Goal: Transaction & Acquisition: Purchase product/service

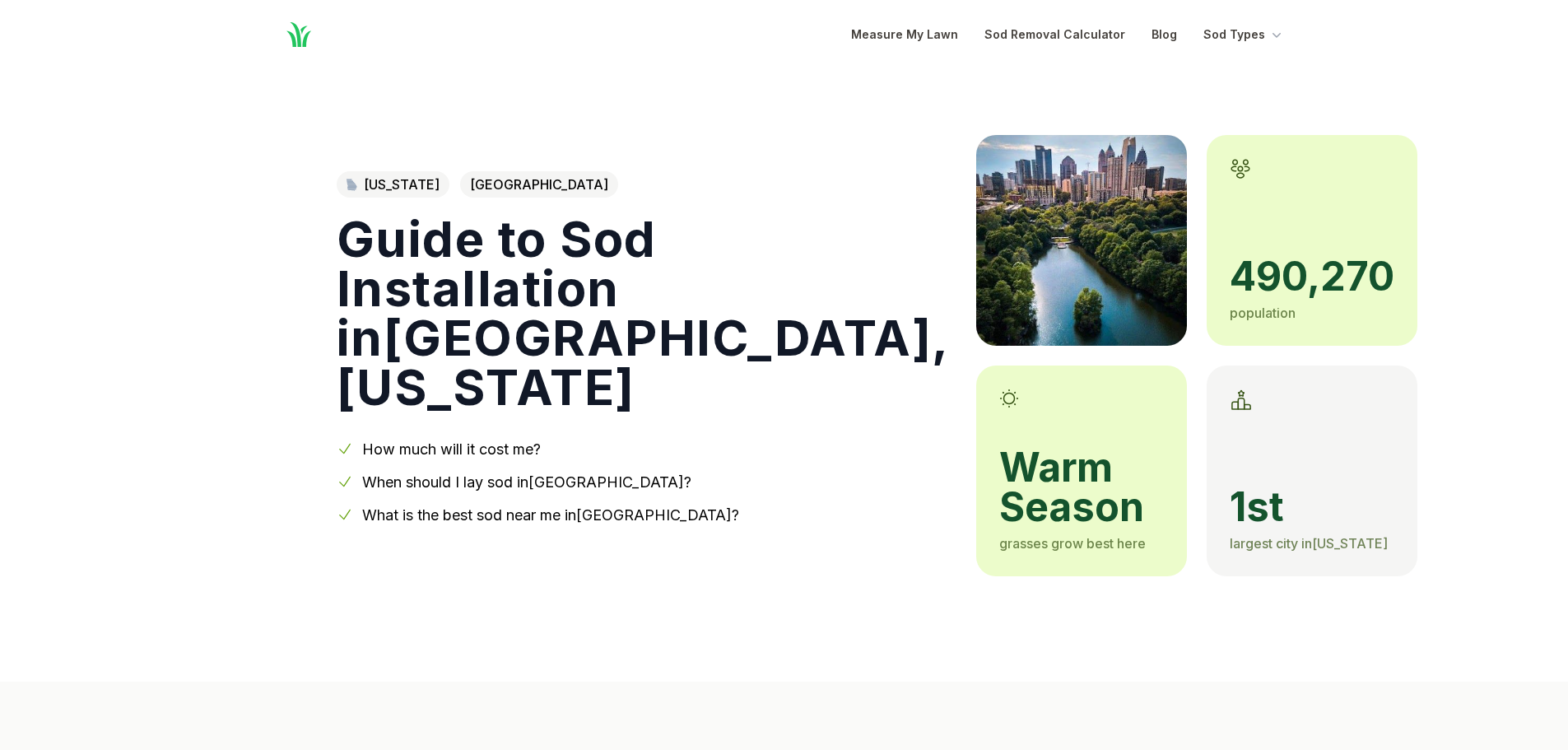
click at [445, 474] on link "When should I lay sod in [GEOGRAPHIC_DATA] ?" at bounding box center [527, 482] width 330 height 17
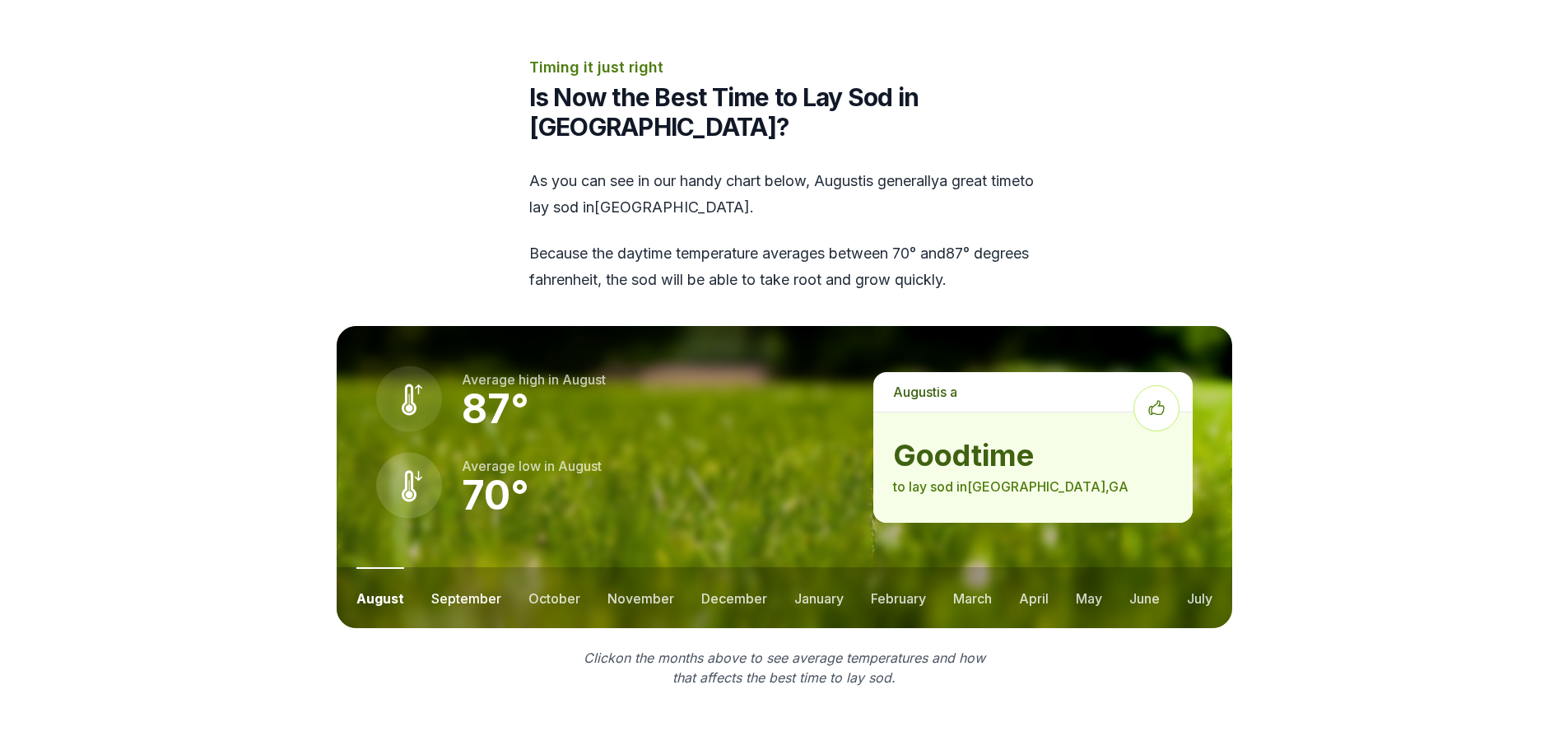
click at [479, 567] on button "september" at bounding box center [467, 598] width 70 height 61
click at [567, 567] on button "october" at bounding box center [553, 598] width 52 height 61
click at [622, 567] on button "november" at bounding box center [639, 598] width 66 height 61
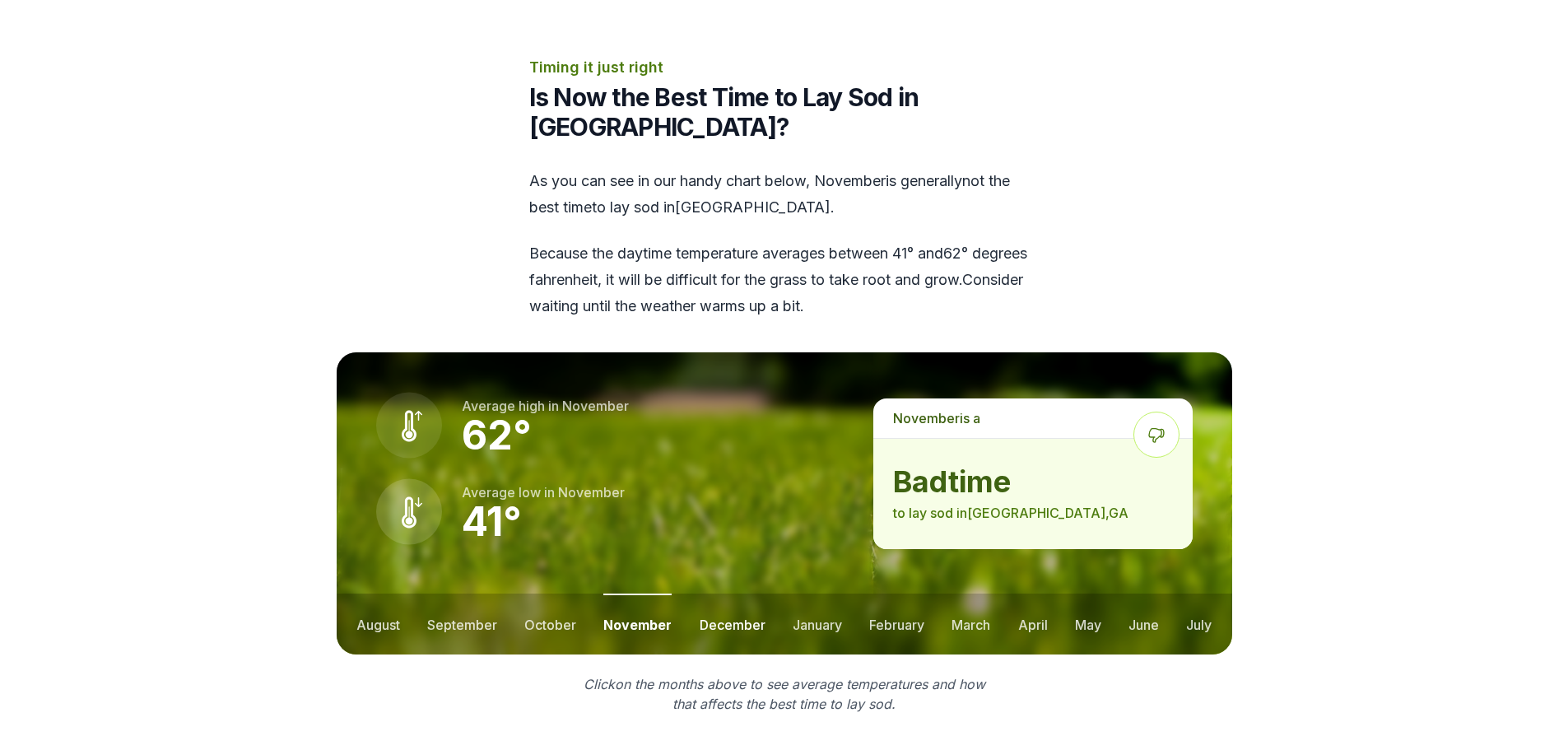
click at [724, 594] on button "december" at bounding box center [733, 625] width 66 height 61
click at [817, 594] on button "january" at bounding box center [817, 625] width 49 height 61
click at [881, 594] on button "february" at bounding box center [898, 625] width 56 height 61
click at [976, 594] on button "march" at bounding box center [972, 625] width 39 height 61
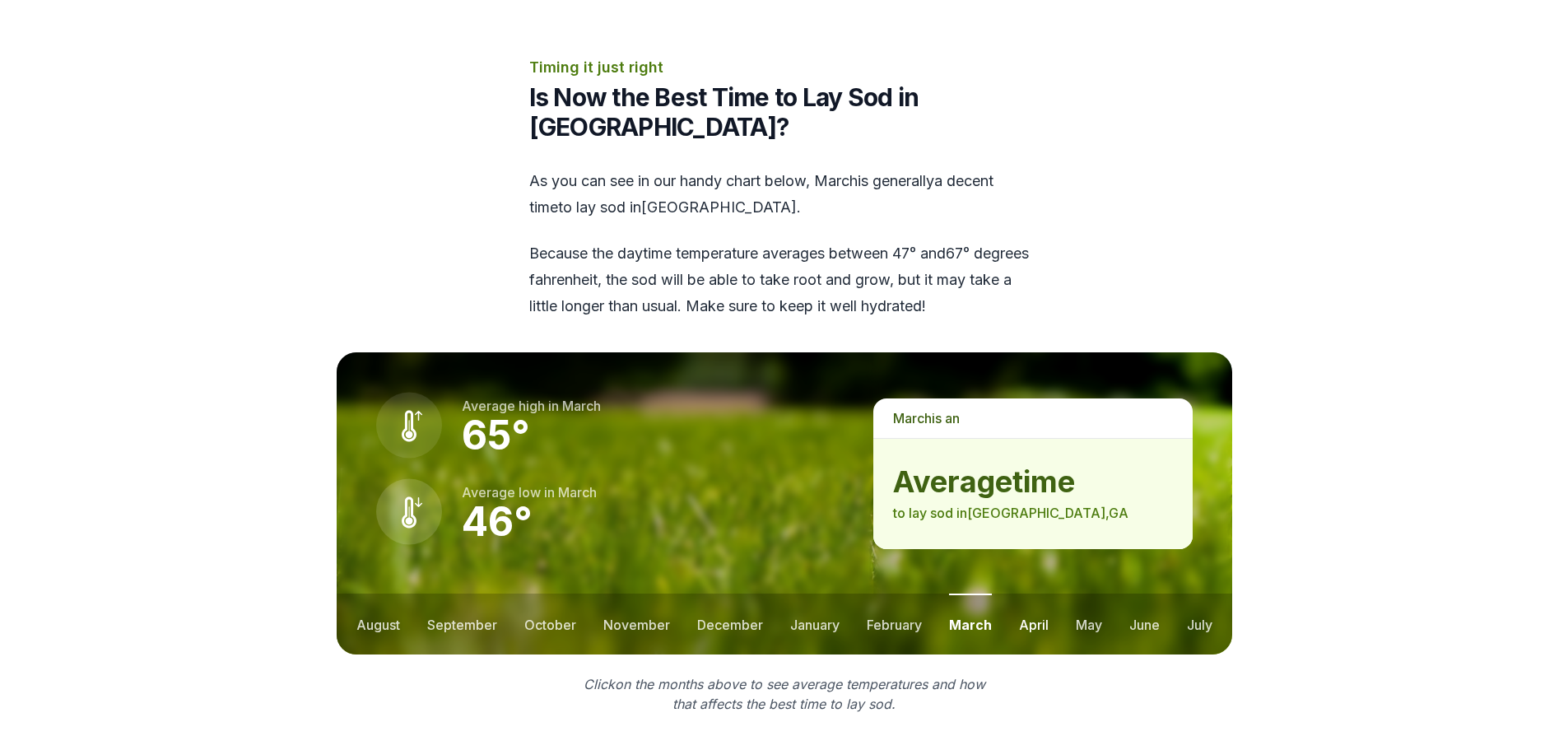
click at [1021, 594] on button "april" at bounding box center [1033, 625] width 30 height 61
click at [1110, 594] on ul "august september october november december january february march april may jun…" at bounding box center [784, 625] width 895 height 61
click at [1134, 594] on button "june" at bounding box center [1144, 625] width 30 height 61
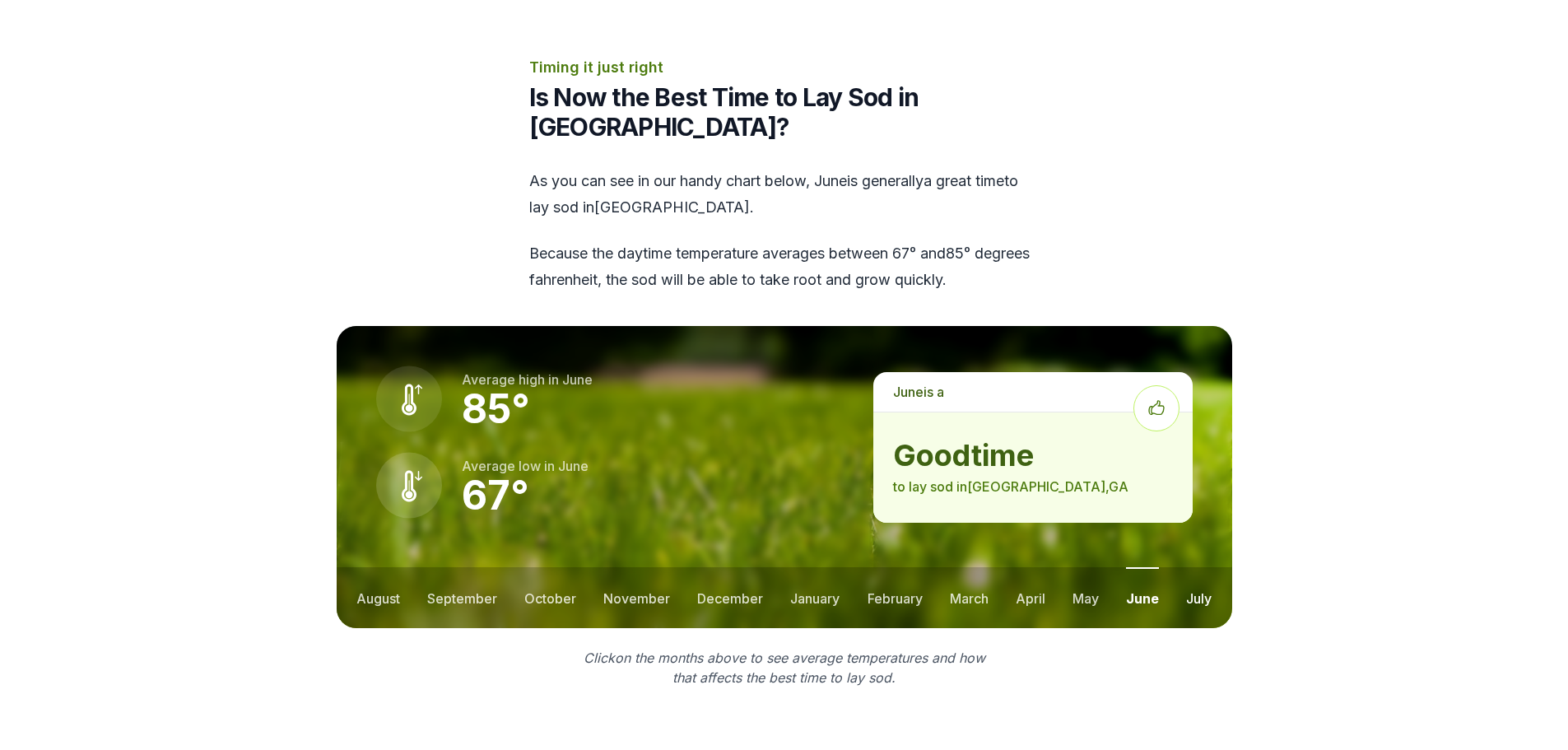
click at [1204, 567] on button "july" at bounding box center [1199, 598] width 25 height 61
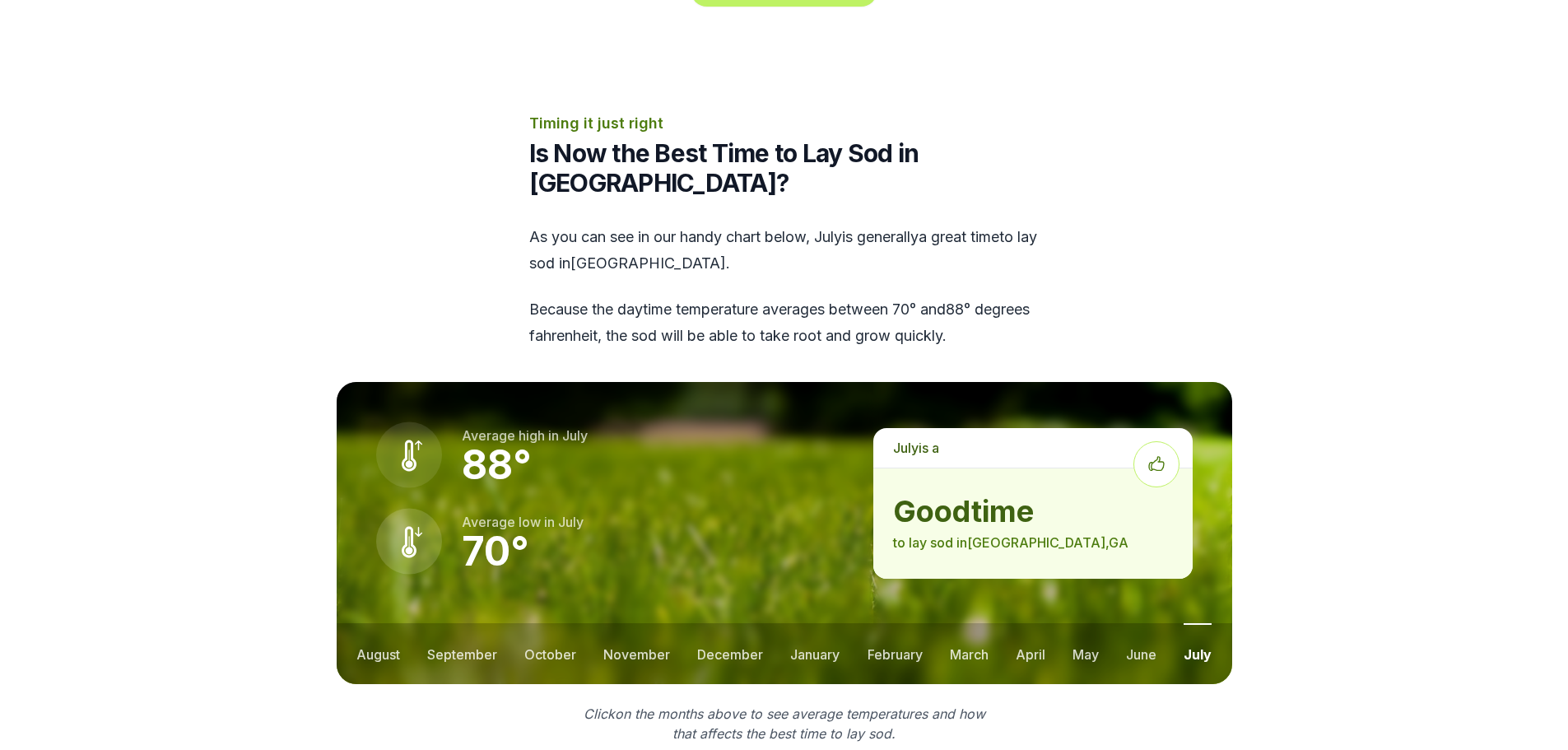
scroll to position [1929, 0]
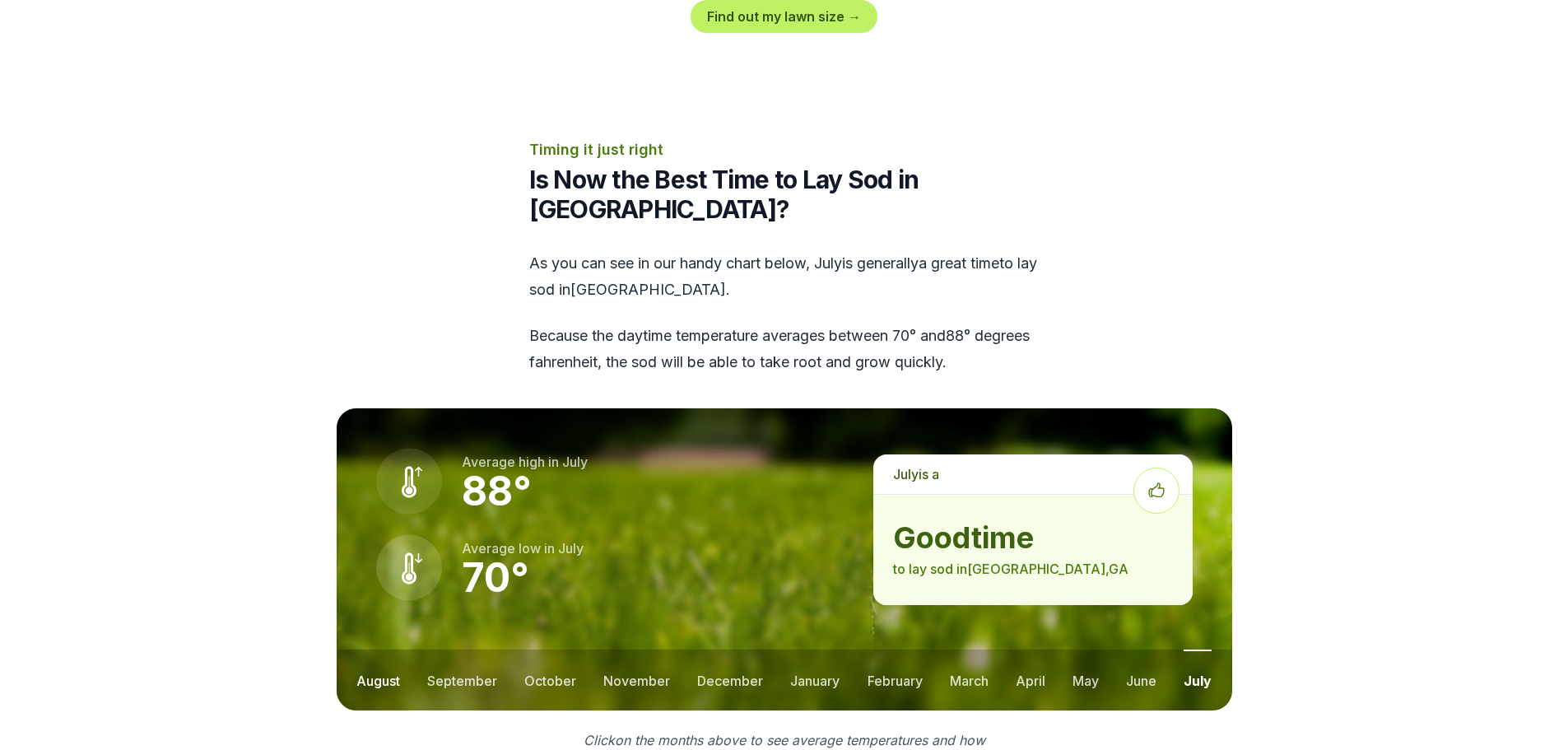
click at [360, 650] on button "august" at bounding box center [378, 680] width 44 height 61
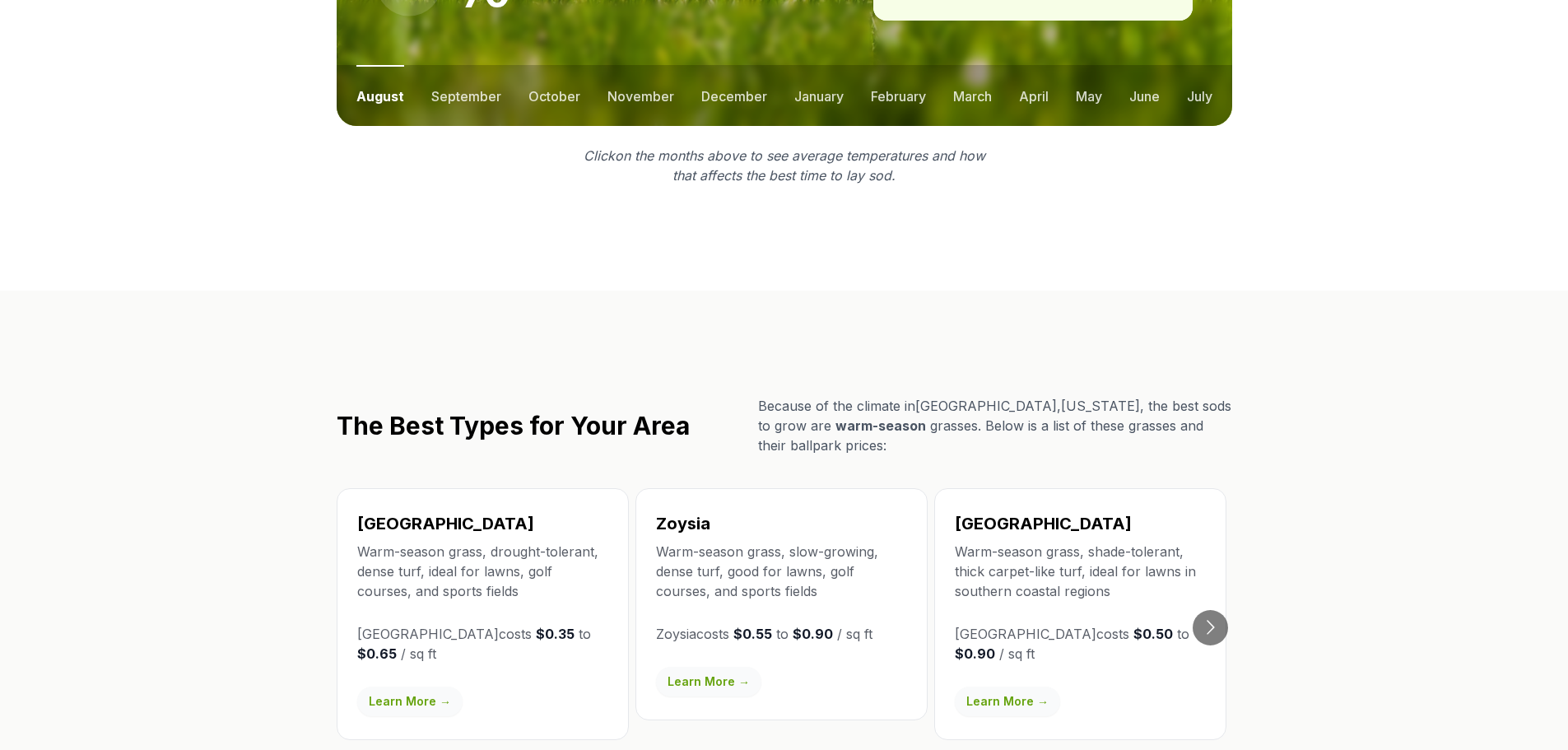
scroll to position [2588, 0]
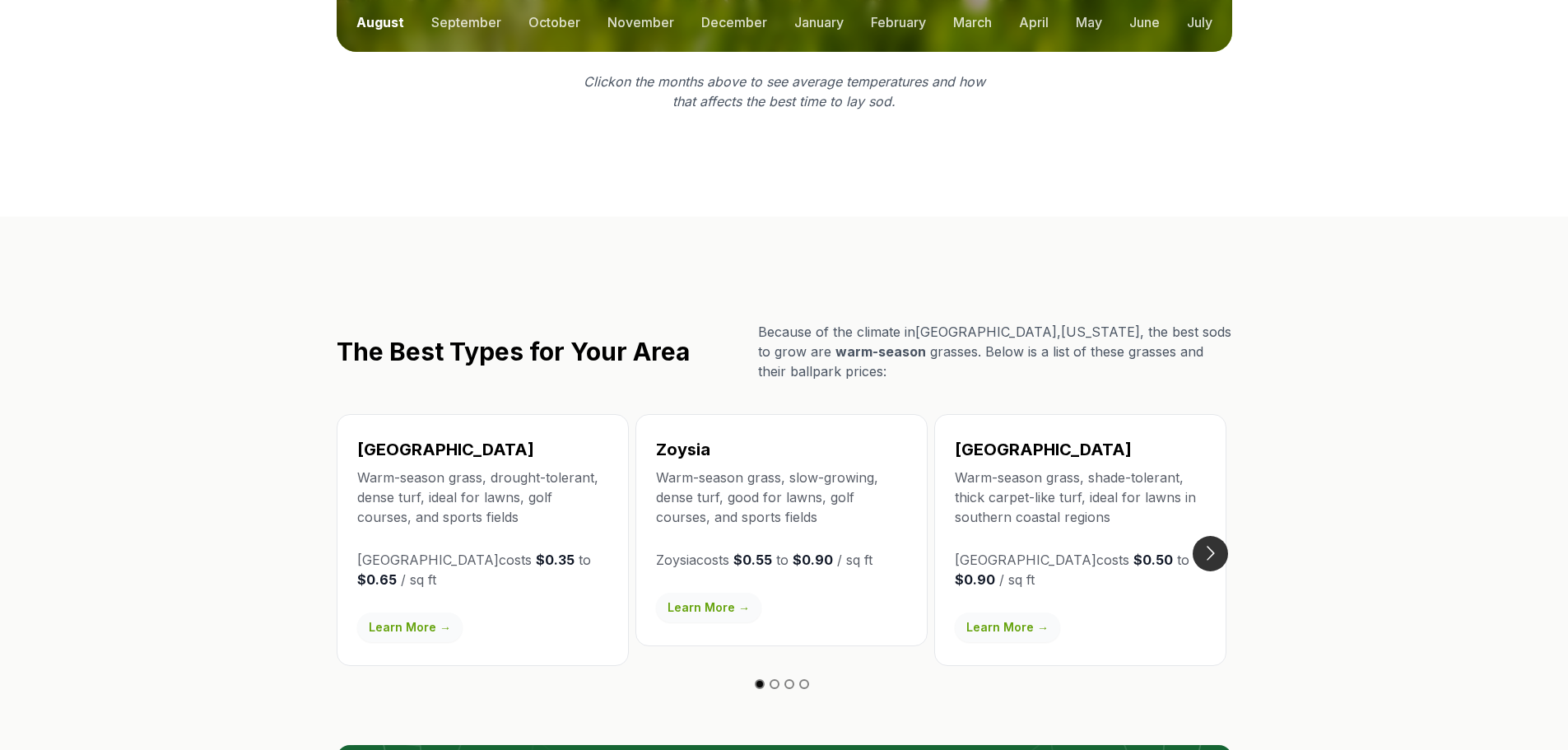
click at [1209, 536] on button "Go to next slide" at bounding box center [1211, 554] width 36 height 36
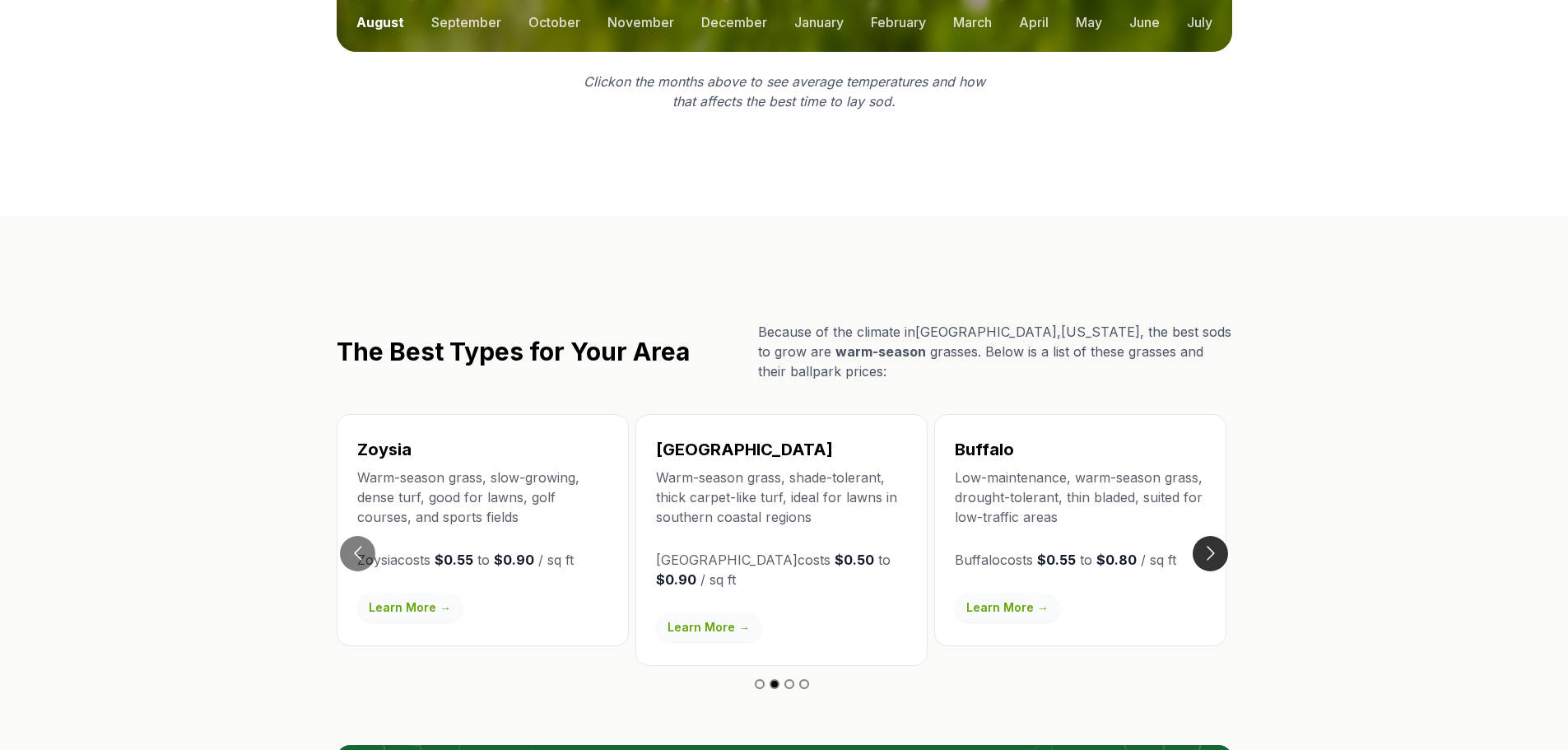
click at [1209, 536] on button "Go to next slide" at bounding box center [1211, 554] width 36 height 36
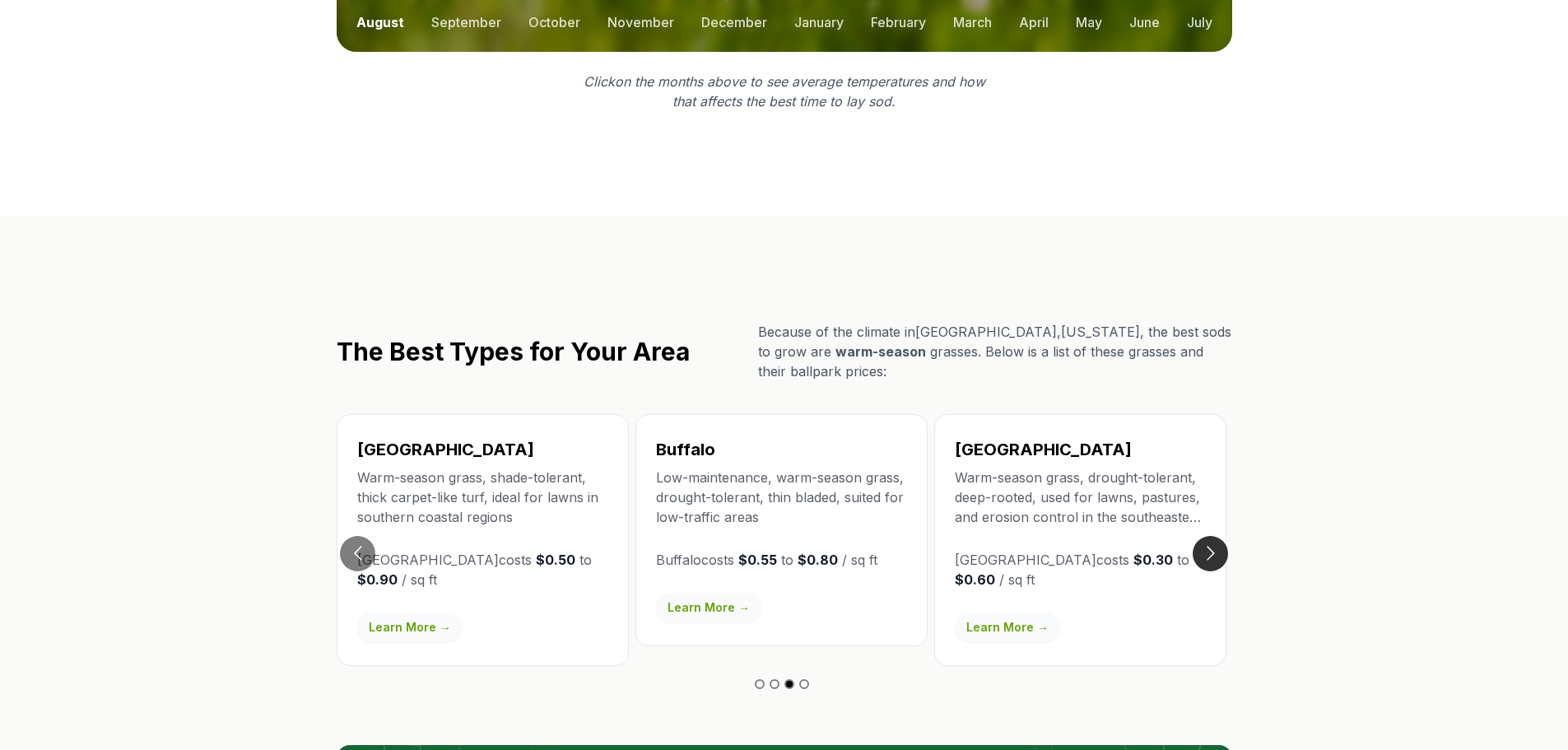
click at [1209, 536] on button "Go to next slide" at bounding box center [1211, 554] width 36 height 36
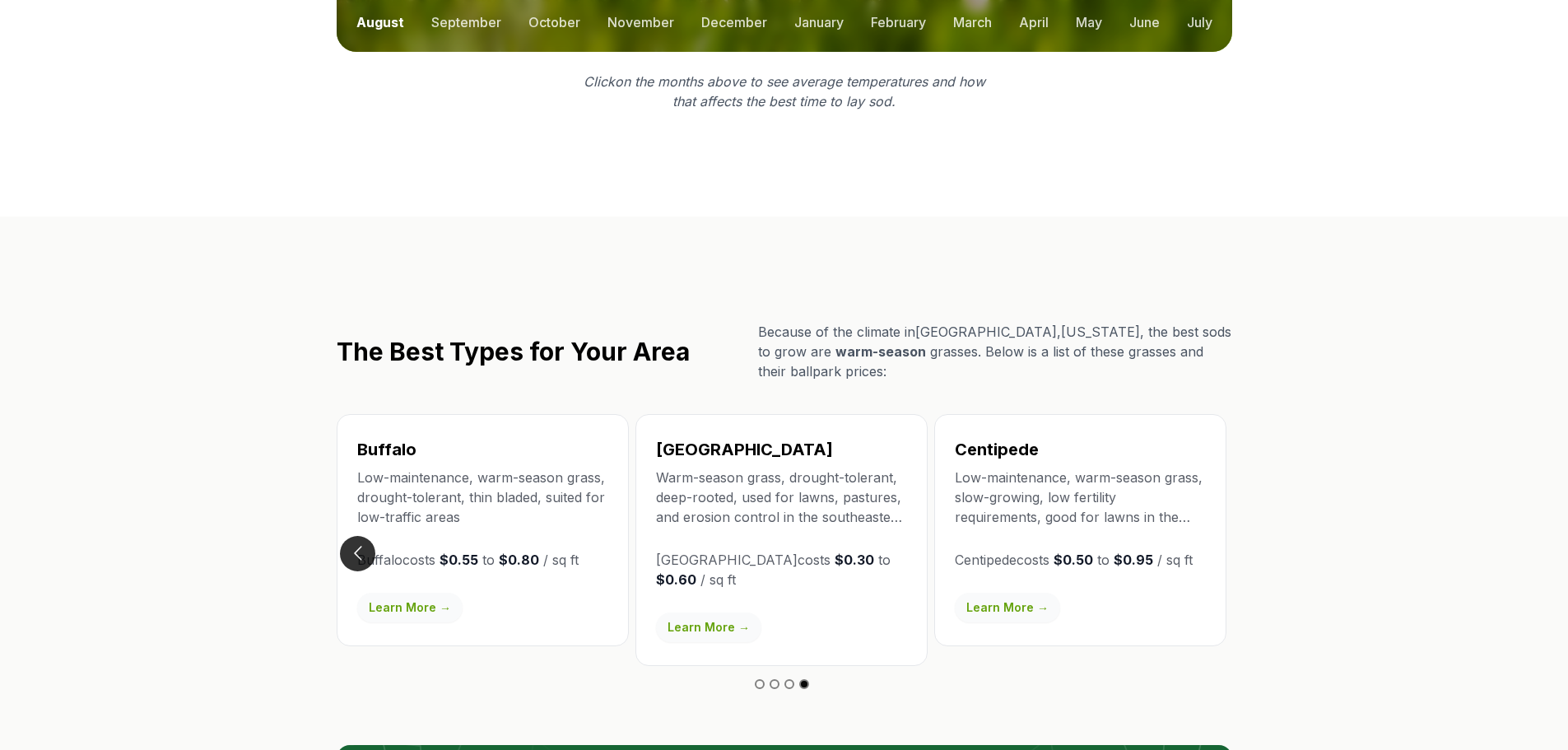
click at [363, 536] on button "Go to previous slide" at bounding box center [358, 554] width 36 height 36
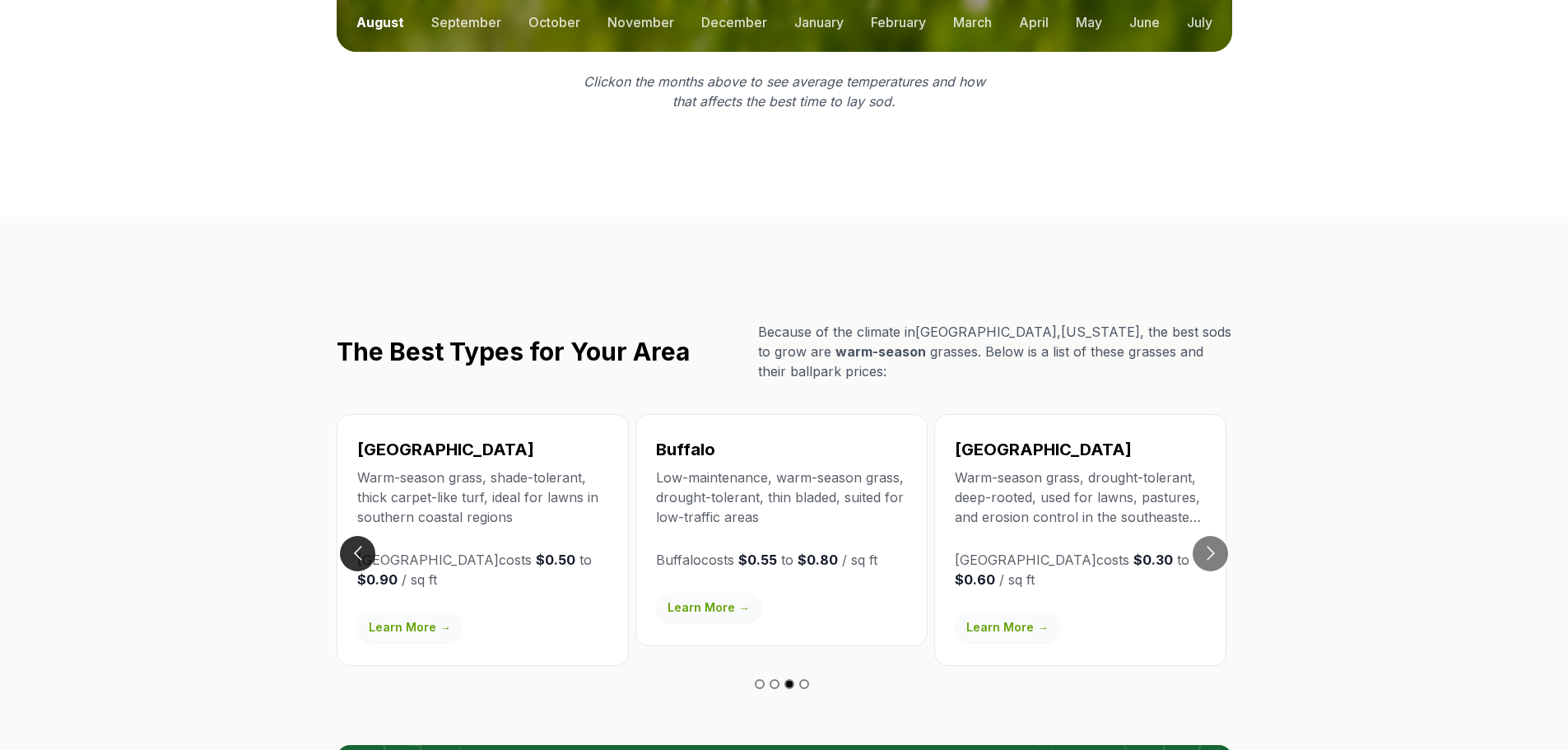
click at [363, 536] on button "Go to previous slide" at bounding box center [358, 554] width 36 height 36
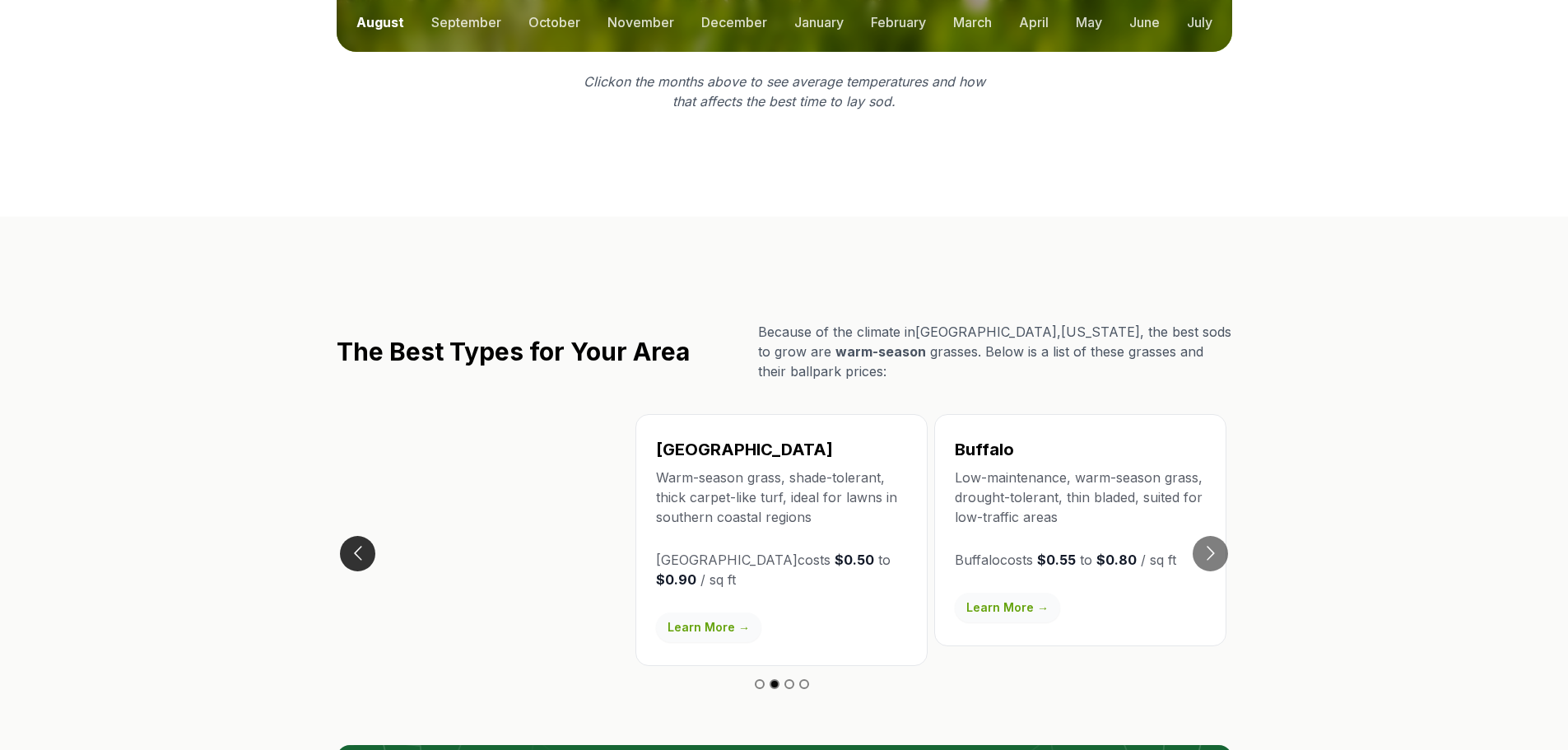
click at [363, 536] on button "Go to previous slide" at bounding box center [358, 554] width 36 height 36
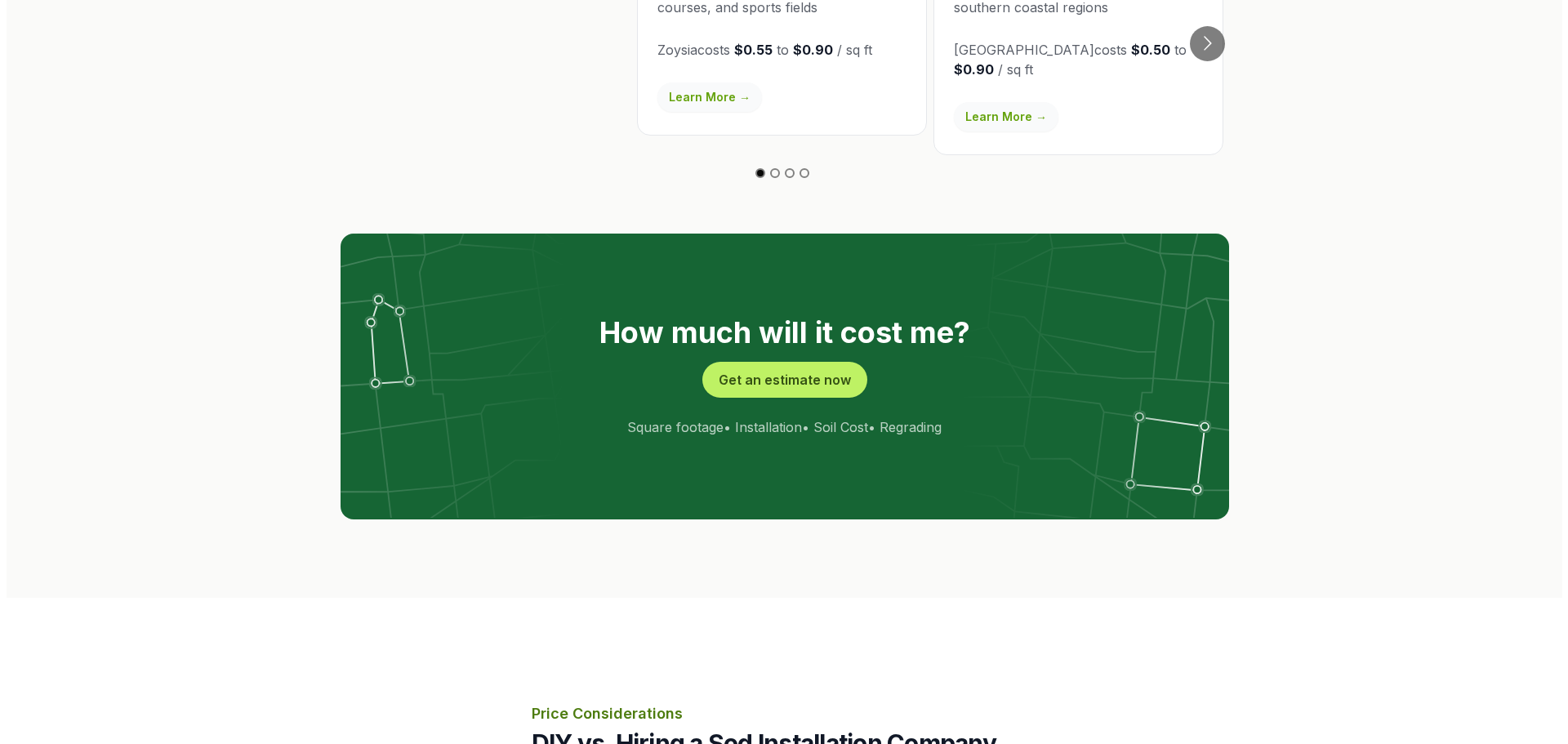
scroll to position [3058, 0]
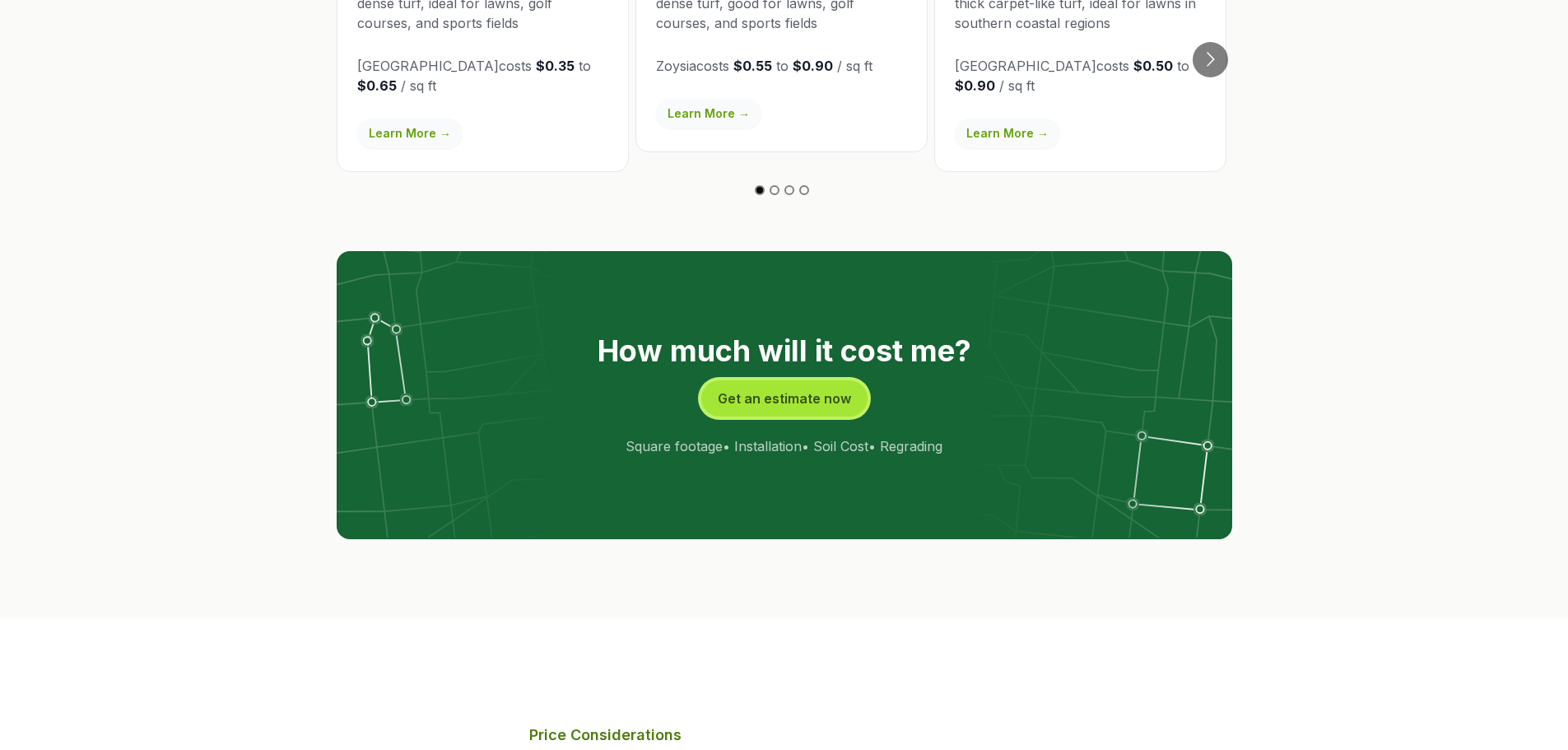
click at [815, 381] on button "Get an estimate now" at bounding box center [784, 399] width 167 height 36
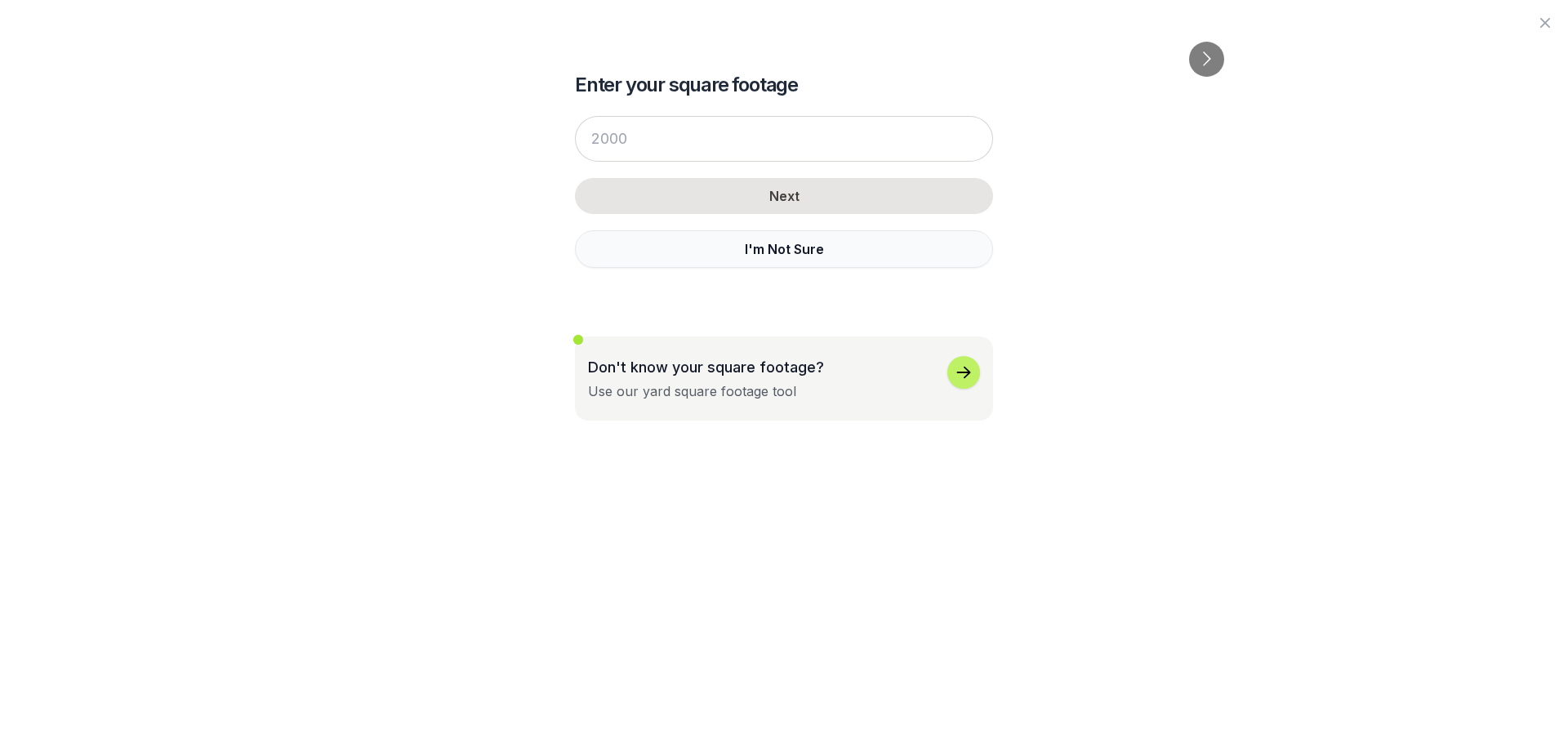
click at [736, 249] on button "I'm Not Sure" at bounding box center [784, 249] width 418 height 37
click at [736, 249] on div "Enter your square footage Next I'm Not Sure Don't know your square footage? Use…" at bounding box center [784, 210] width 888 height 420
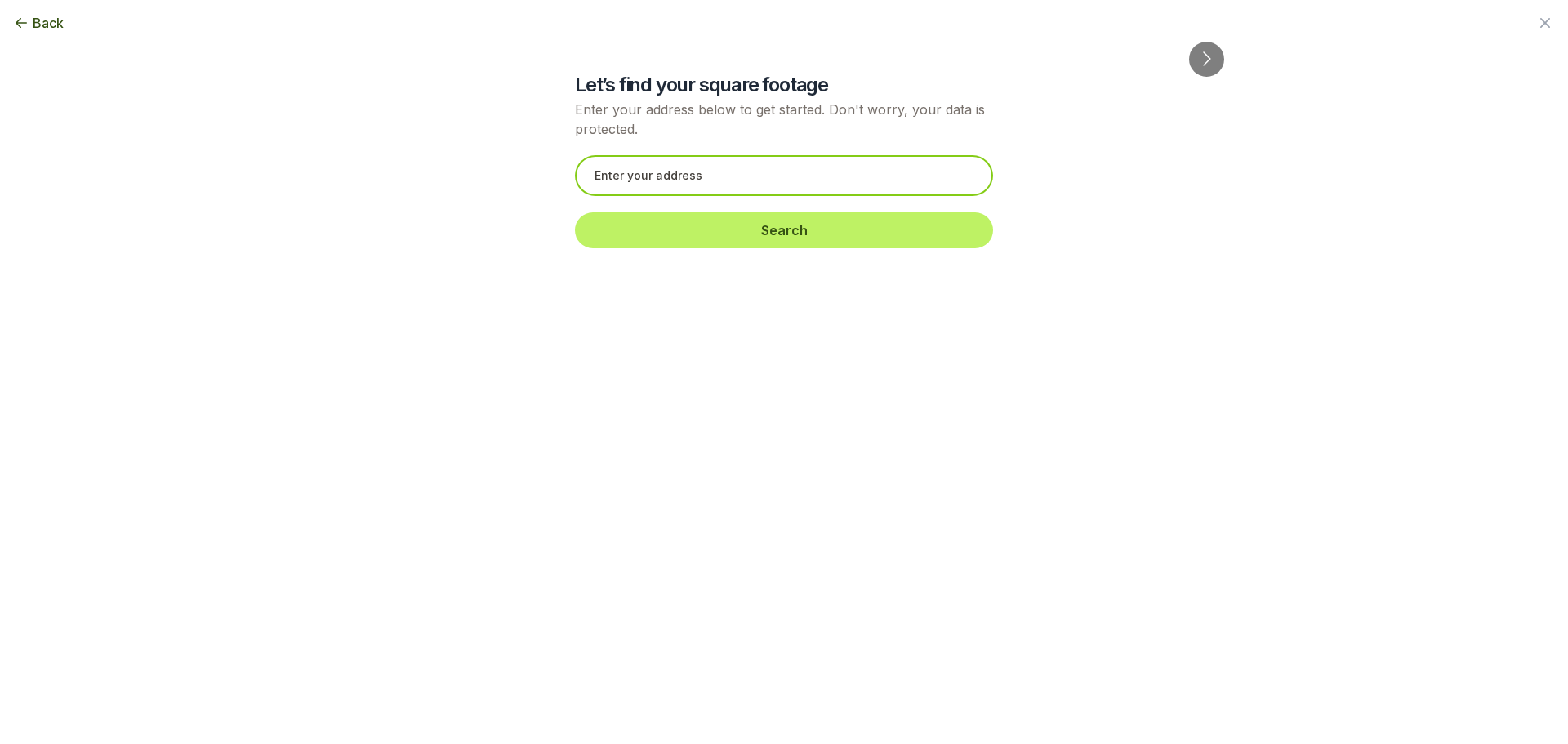
click at [712, 172] on input "text" at bounding box center [784, 176] width 418 height 41
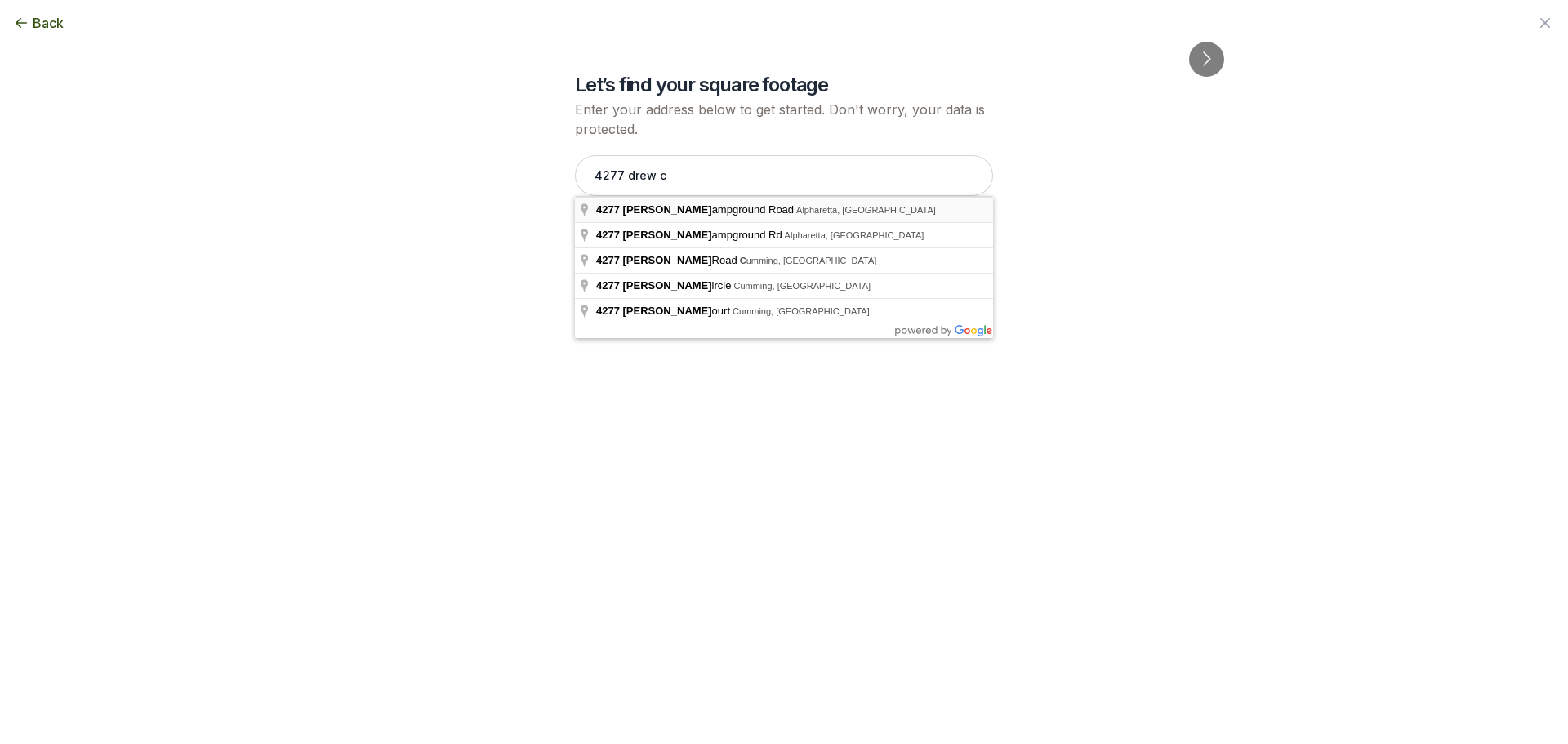
type input "[STREET_ADDRESS]"
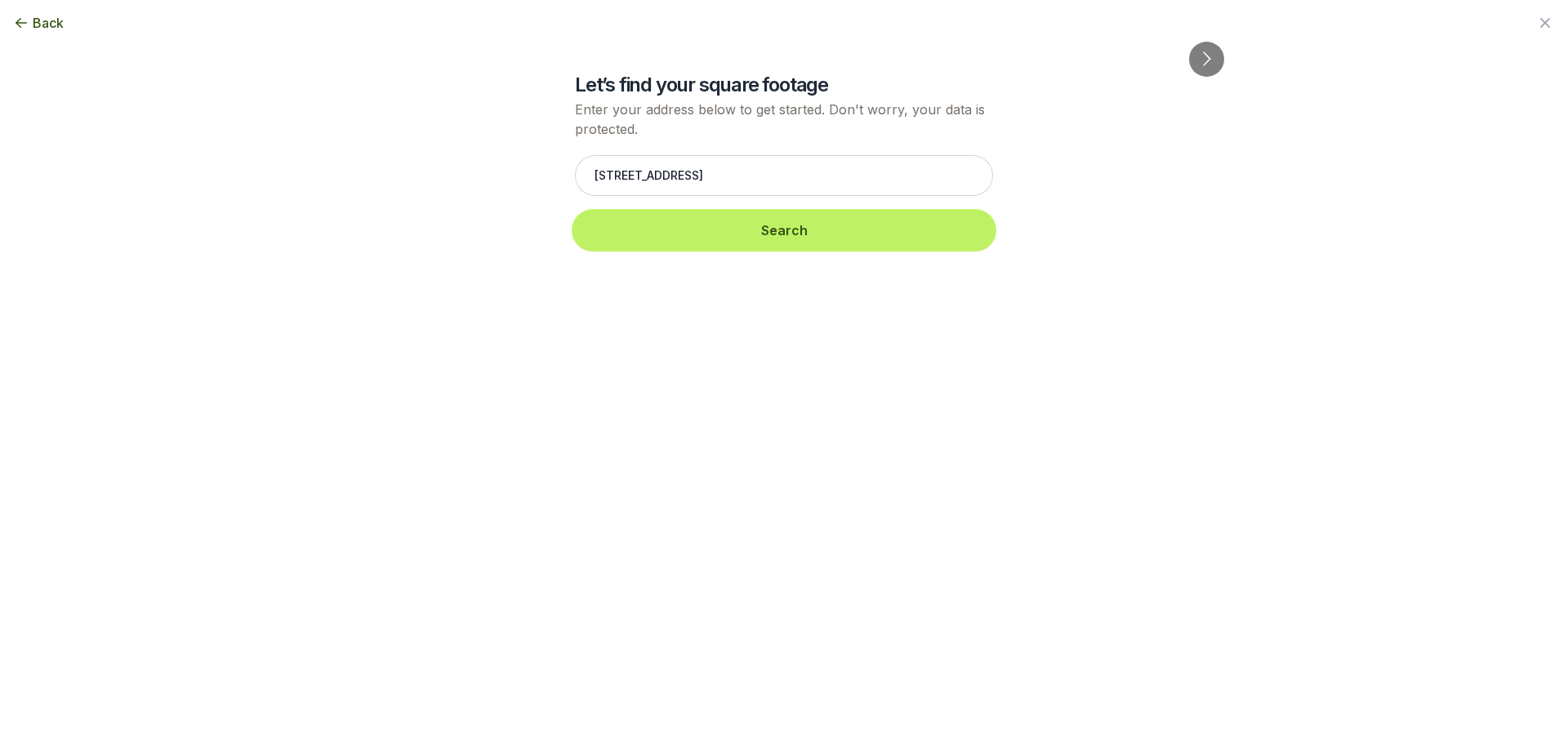
click at [702, 236] on button "Search" at bounding box center [784, 230] width 418 height 36
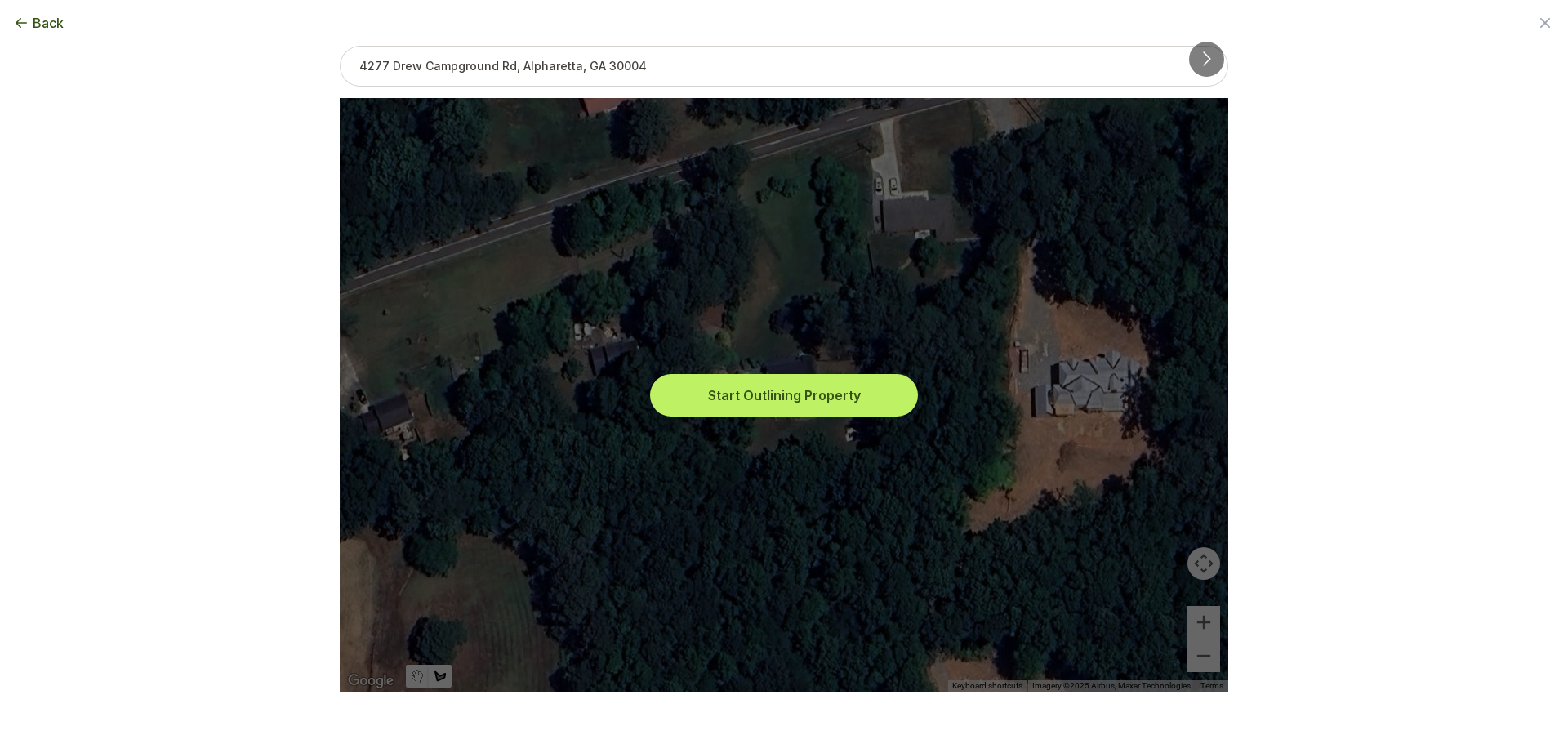
click at [808, 398] on button "Start Outlining Property" at bounding box center [784, 396] width 261 height 36
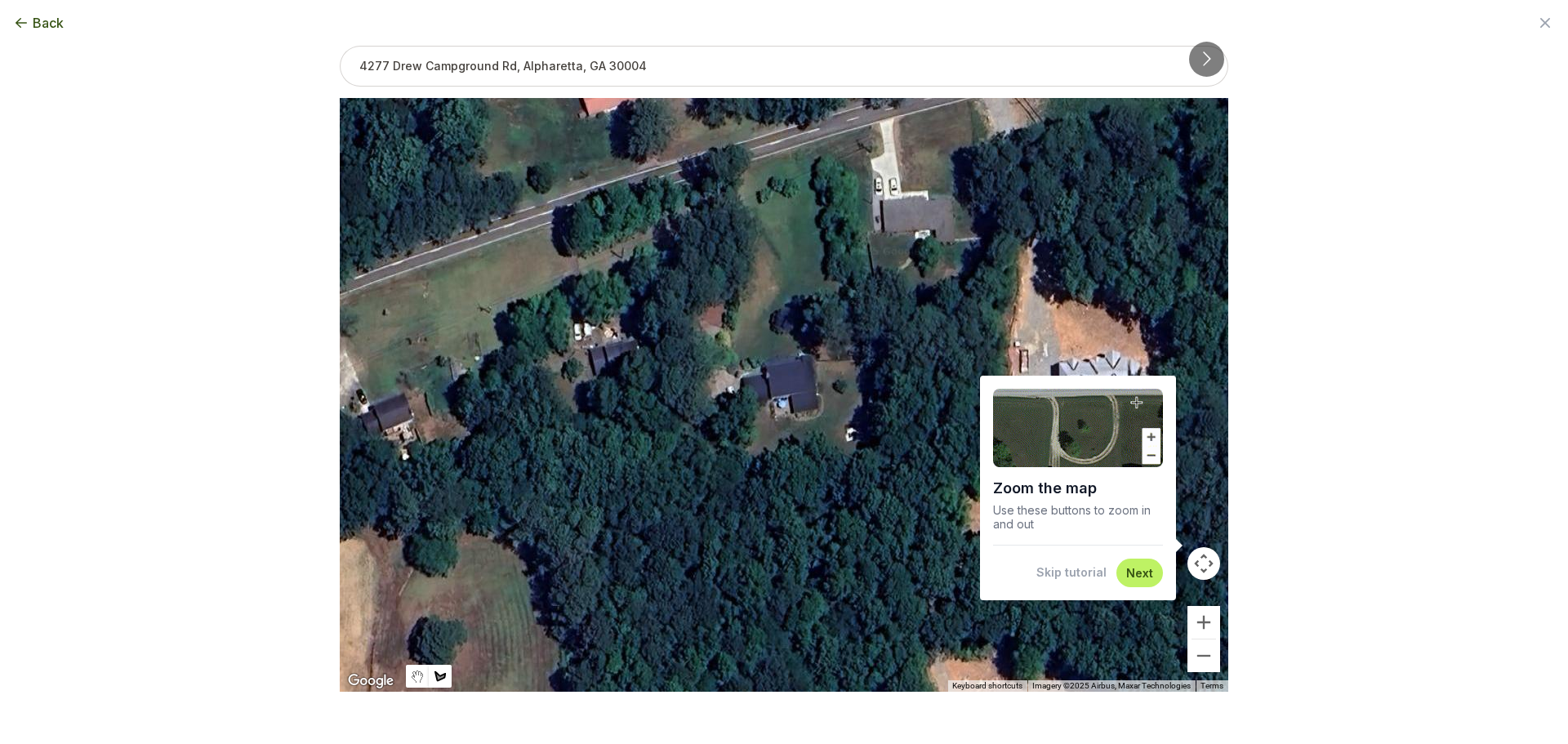
click at [745, 177] on div at bounding box center [784, 396] width 888 height 594
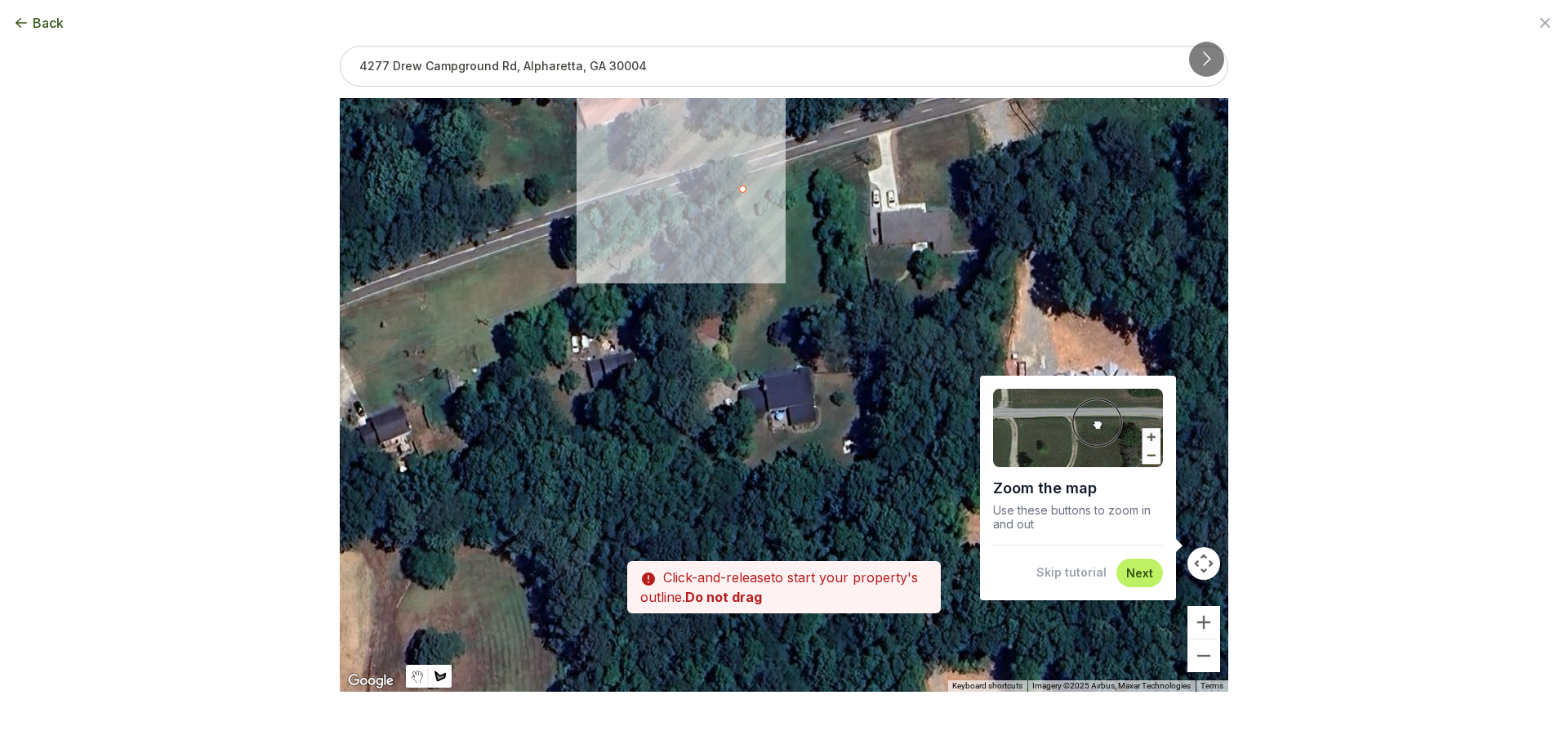
drag, startPoint x: 743, startPoint y: 182, endPoint x: 741, endPoint y: 200, distance: 18.1
click at [741, 199] on div at bounding box center [784, 396] width 888 height 594
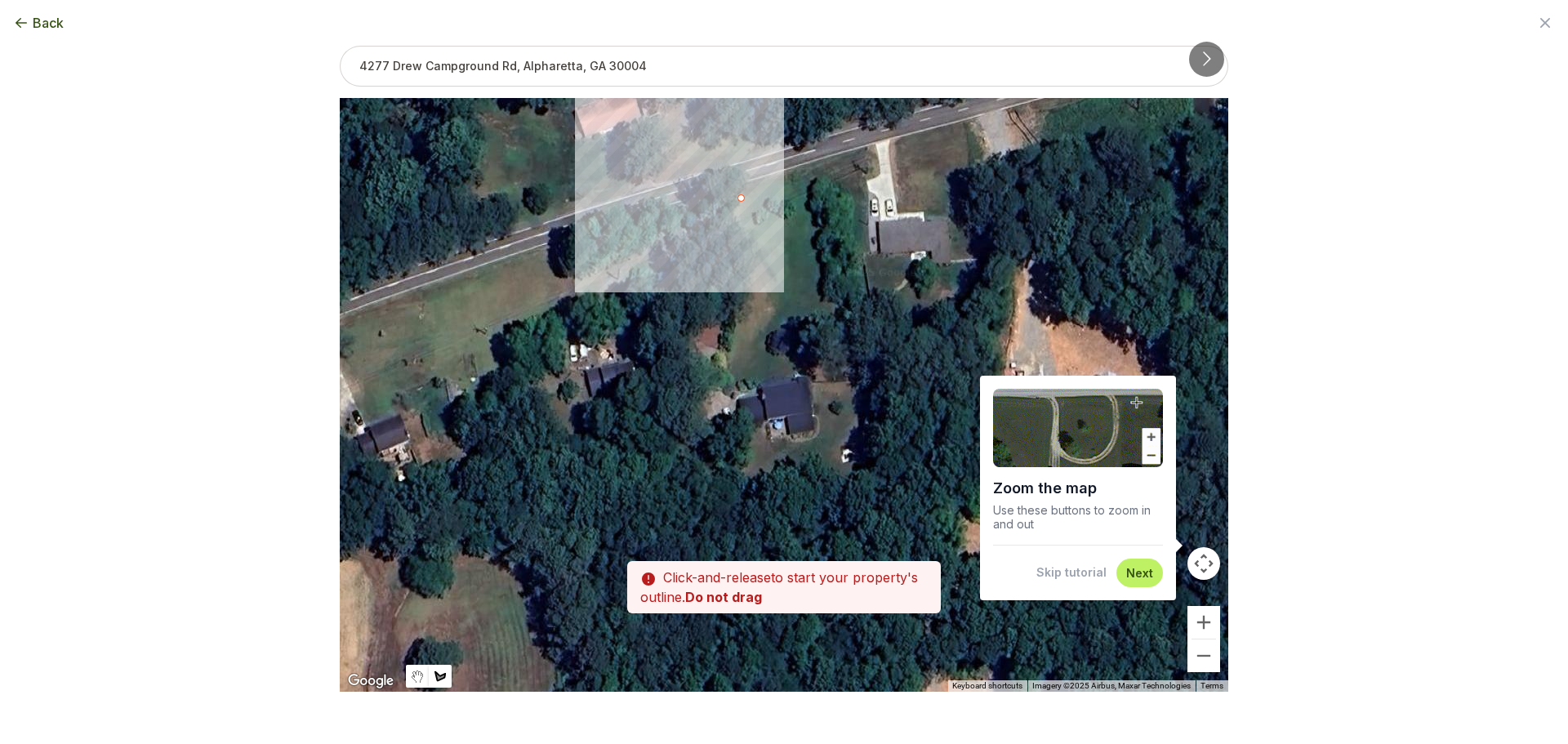
click at [741, 200] on div at bounding box center [784, 396] width 888 height 594
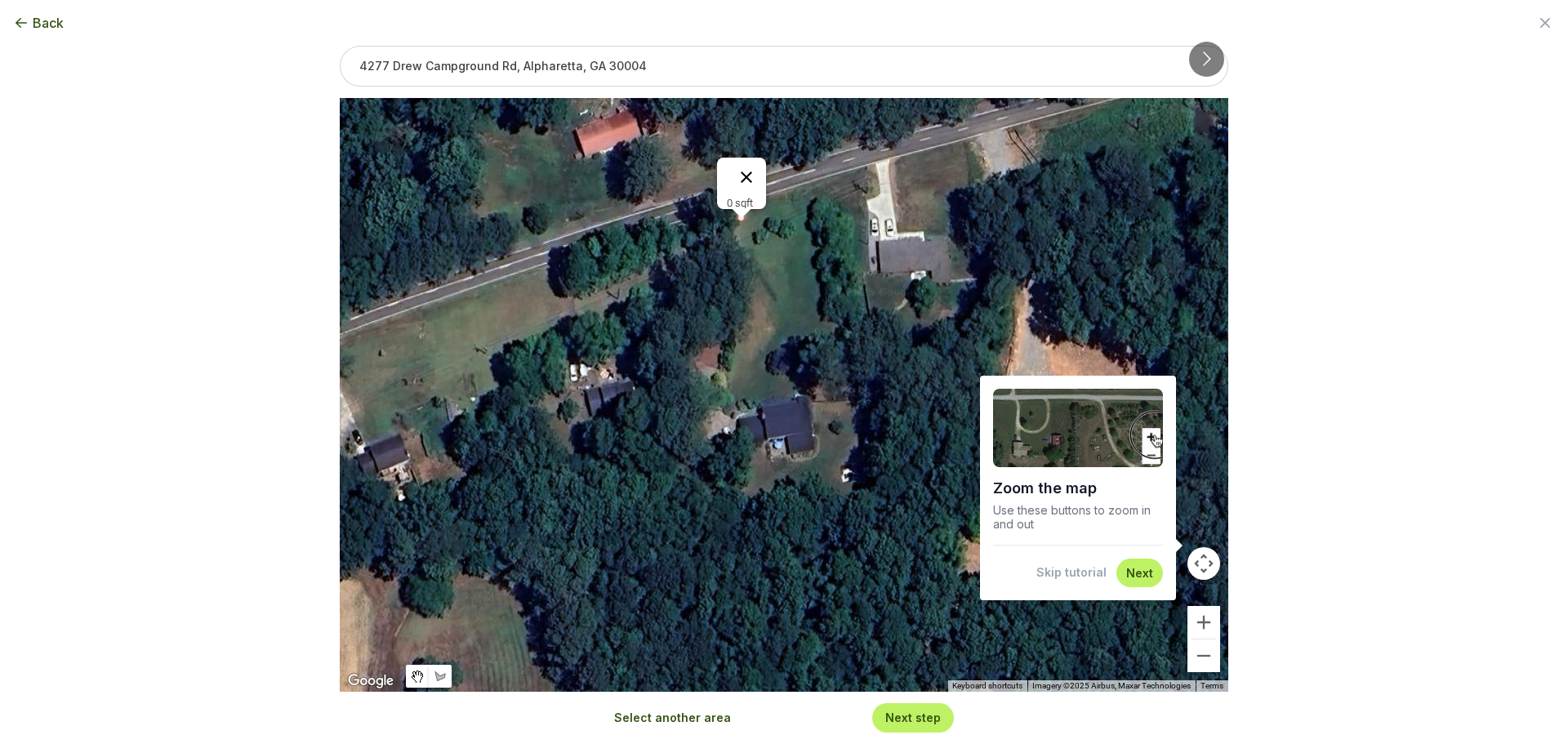
click at [751, 172] on button "Close" at bounding box center [746, 177] width 39 height 39
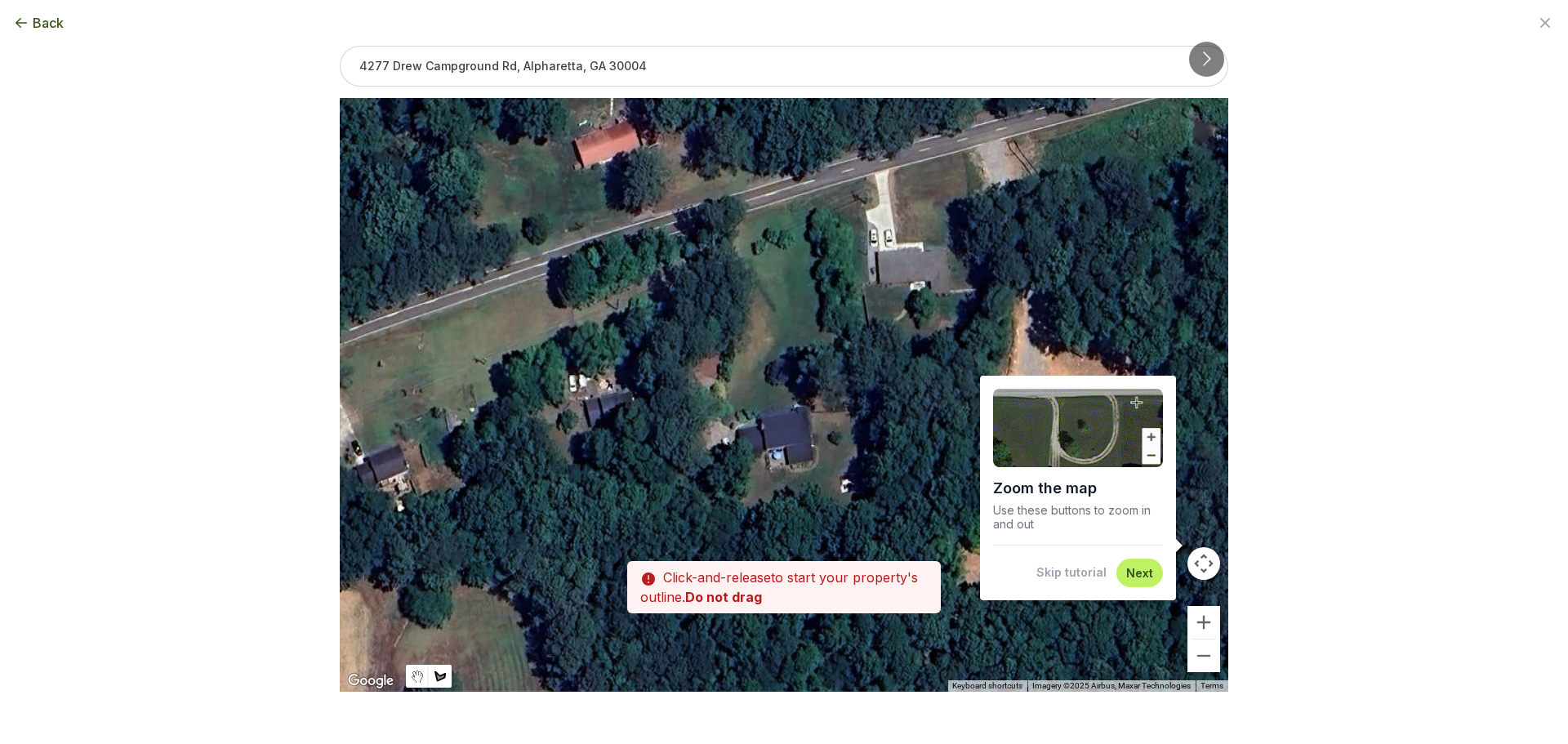
drag, startPoint x: 736, startPoint y: 220, endPoint x: 733, endPoint y: 244, distance: 24.2
click at [733, 240] on div at bounding box center [784, 396] width 888 height 594
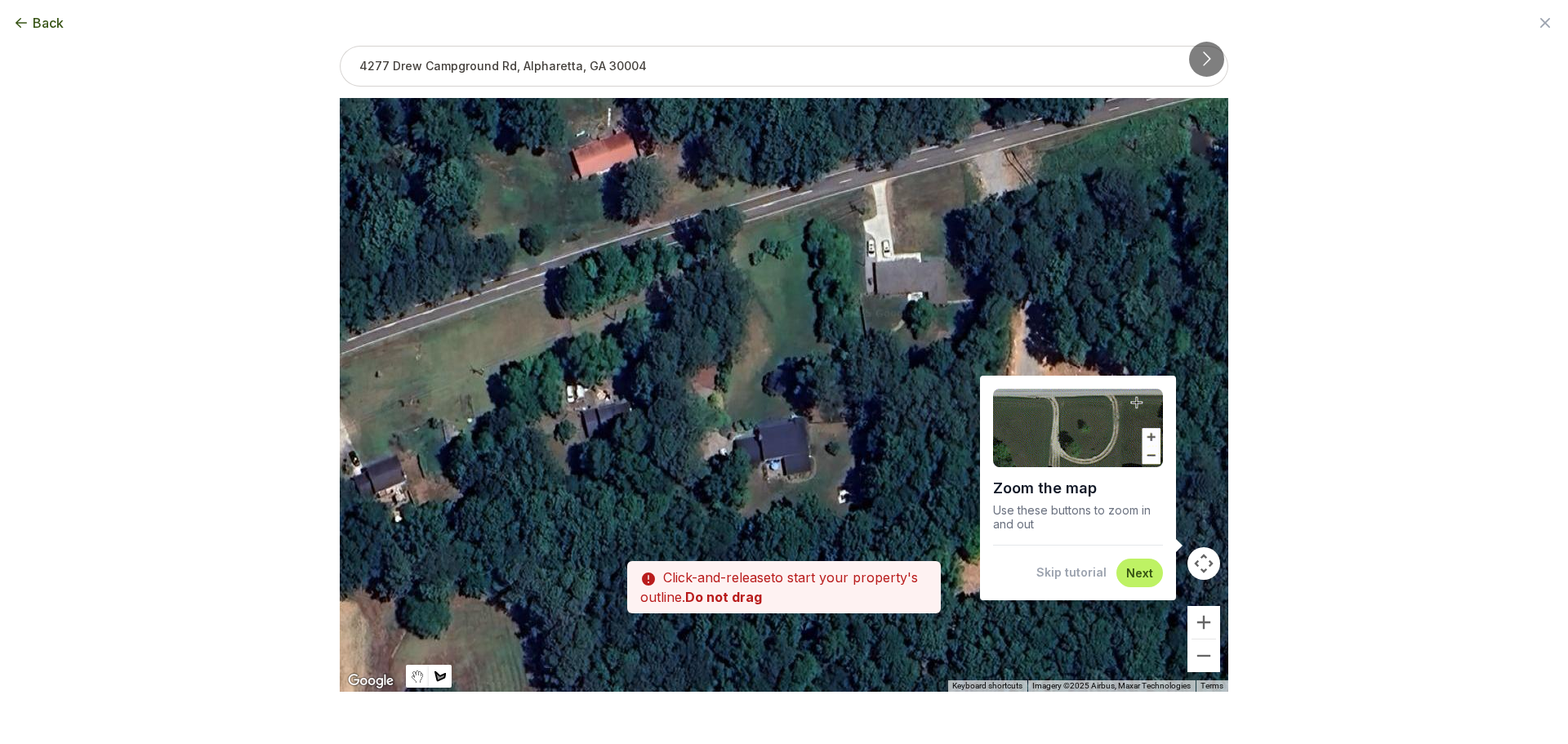
click at [783, 265] on div at bounding box center [784, 395] width 888 height 594
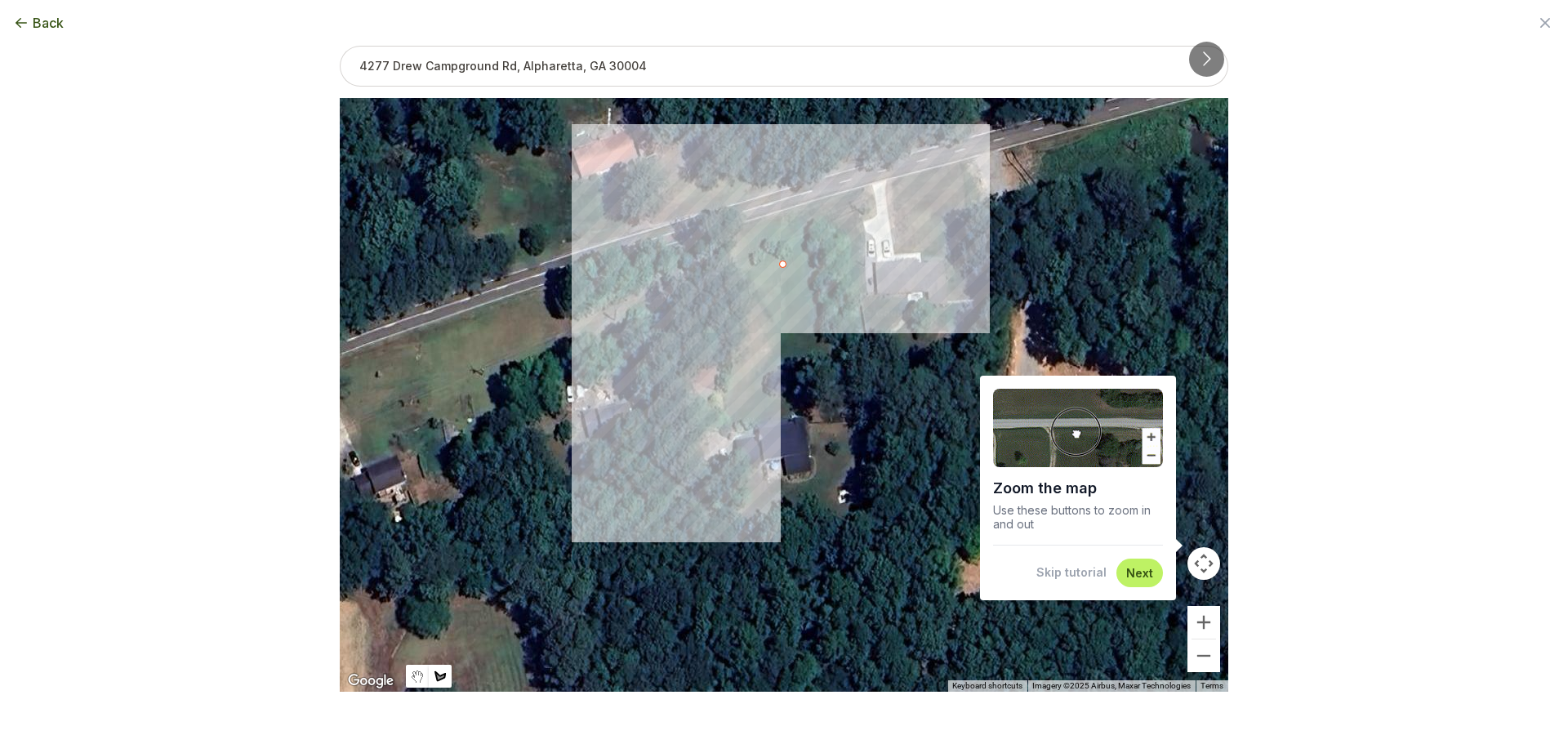
click at [743, 374] on div at bounding box center [784, 395] width 888 height 594
drag, startPoint x: 743, startPoint y: 374, endPoint x: 748, endPoint y: 394, distance: 20.6
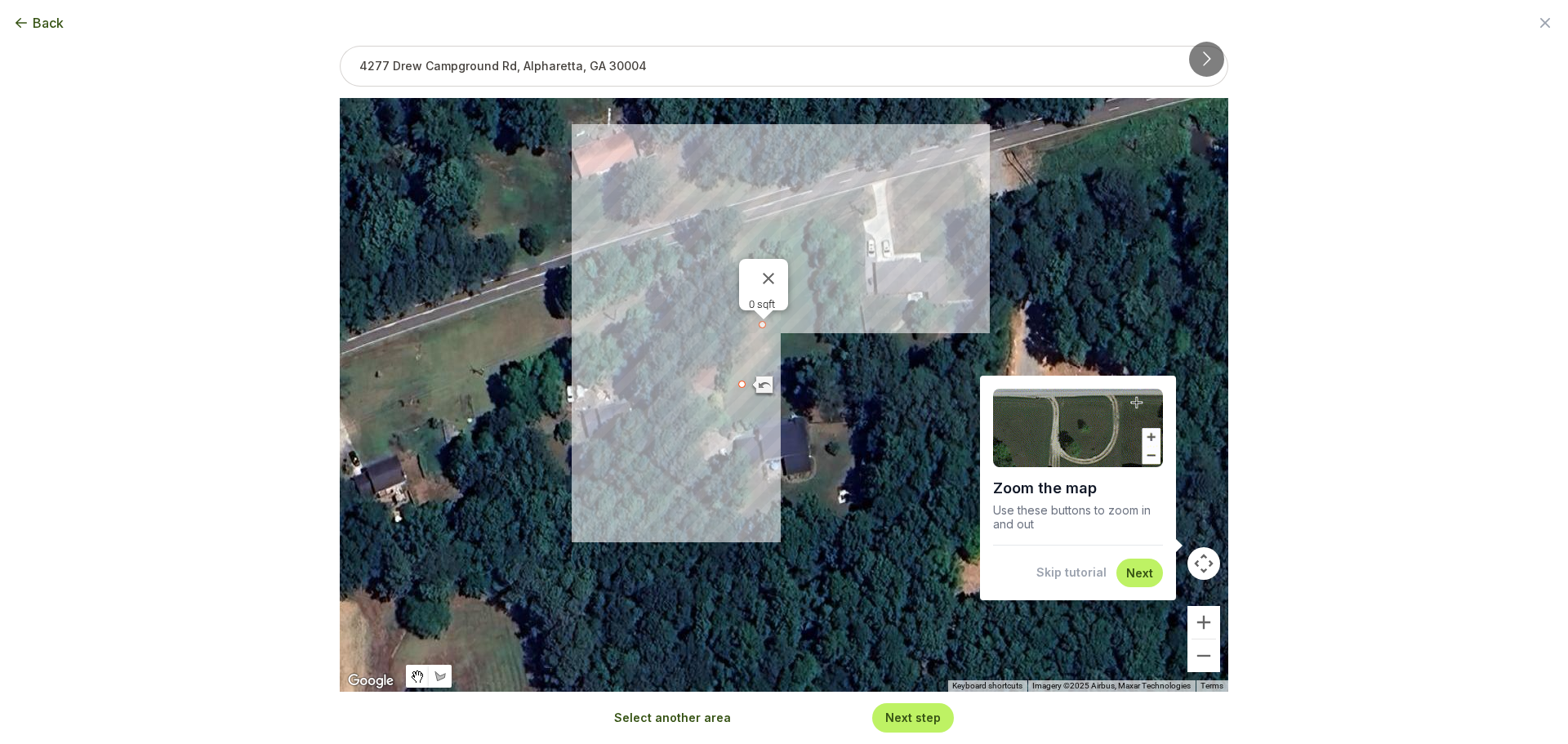
click at [754, 405] on div "0 sqft" at bounding box center [784, 395] width 888 height 594
click at [773, 269] on button "Close" at bounding box center [768, 278] width 39 height 39
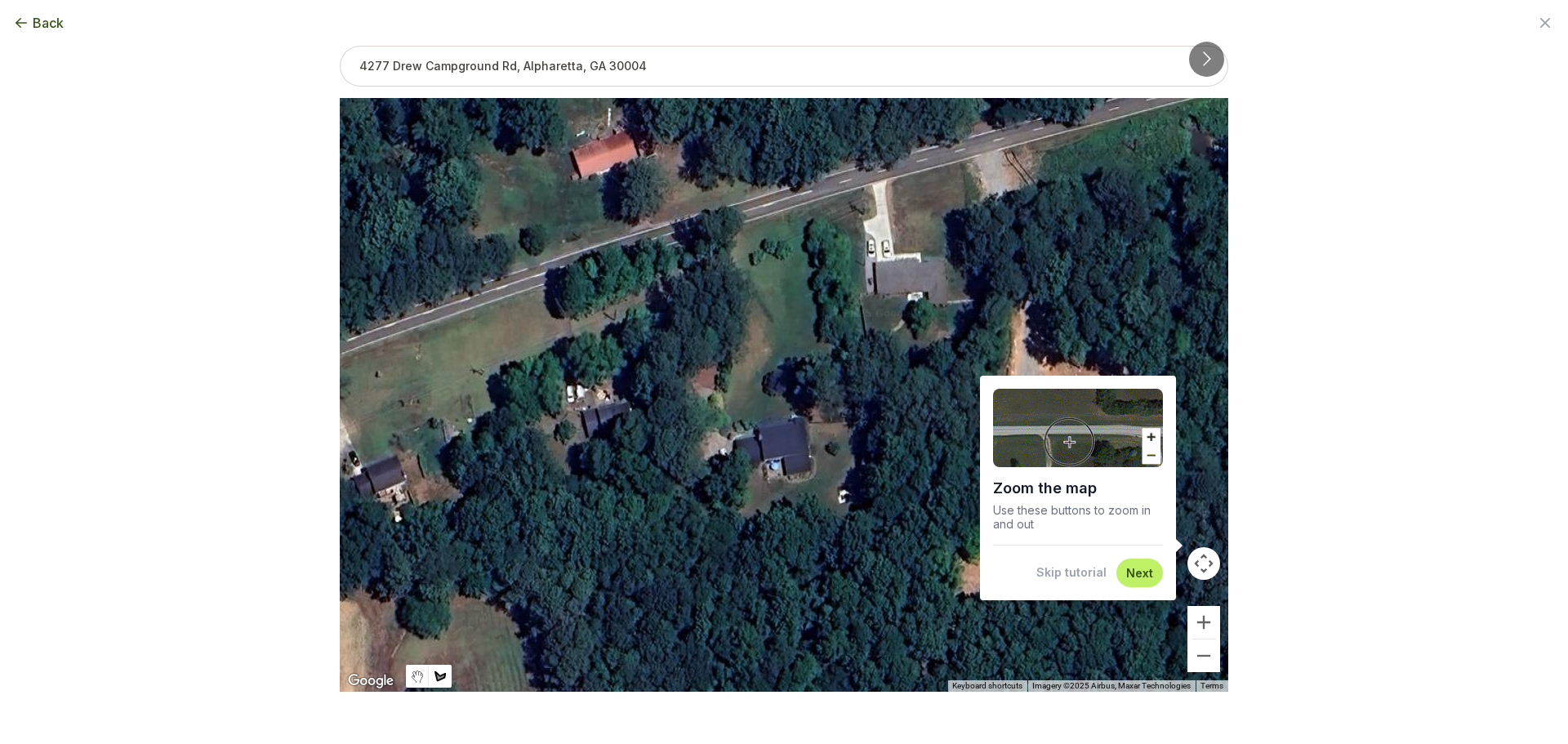
click at [736, 244] on div at bounding box center [784, 395] width 888 height 594
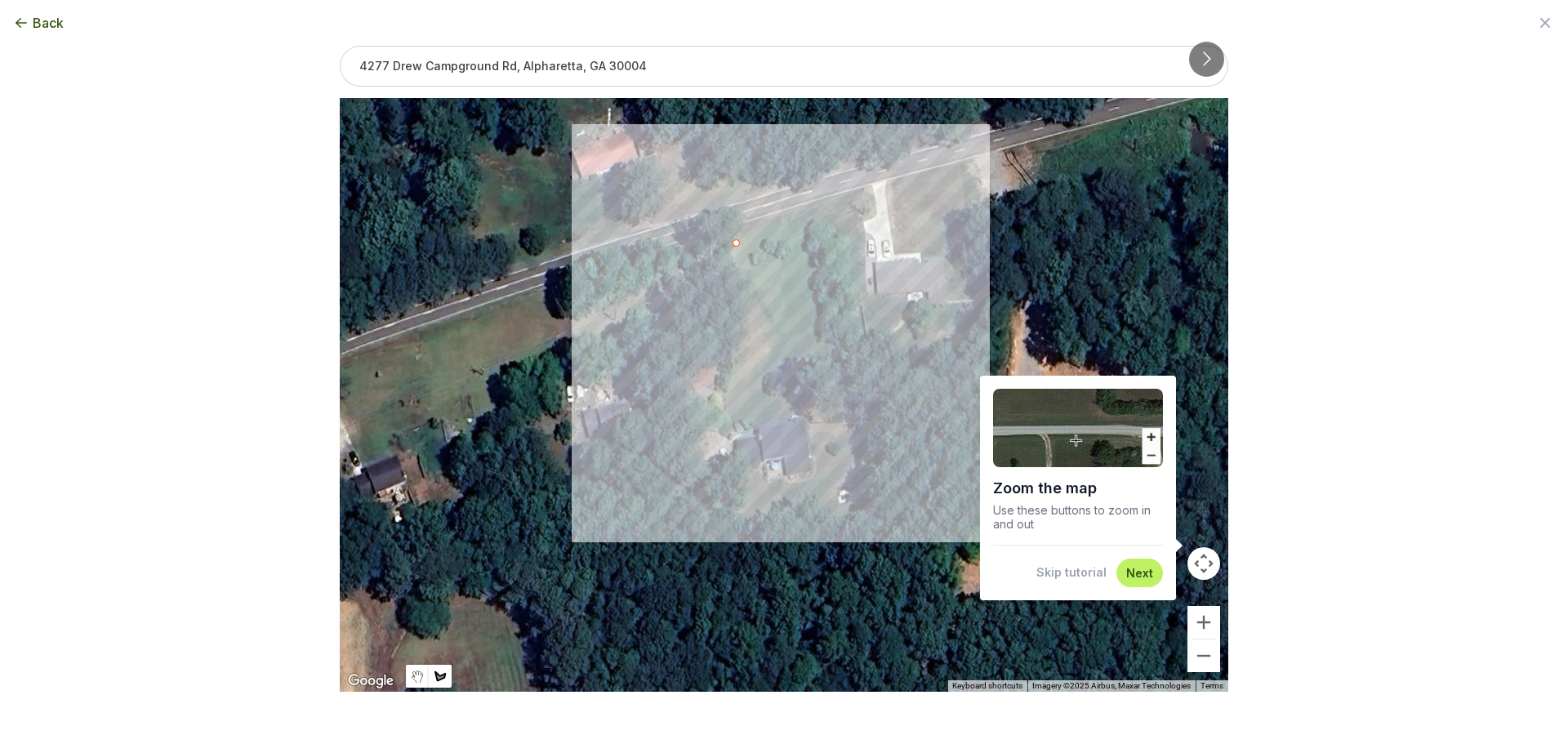
click at [776, 343] on div at bounding box center [784, 395] width 888 height 594
click at [727, 401] on div at bounding box center [784, 395] width 888 height 594
click at [760, 281] on button "Close" at bounding box center [753, 288] width 39 height 39
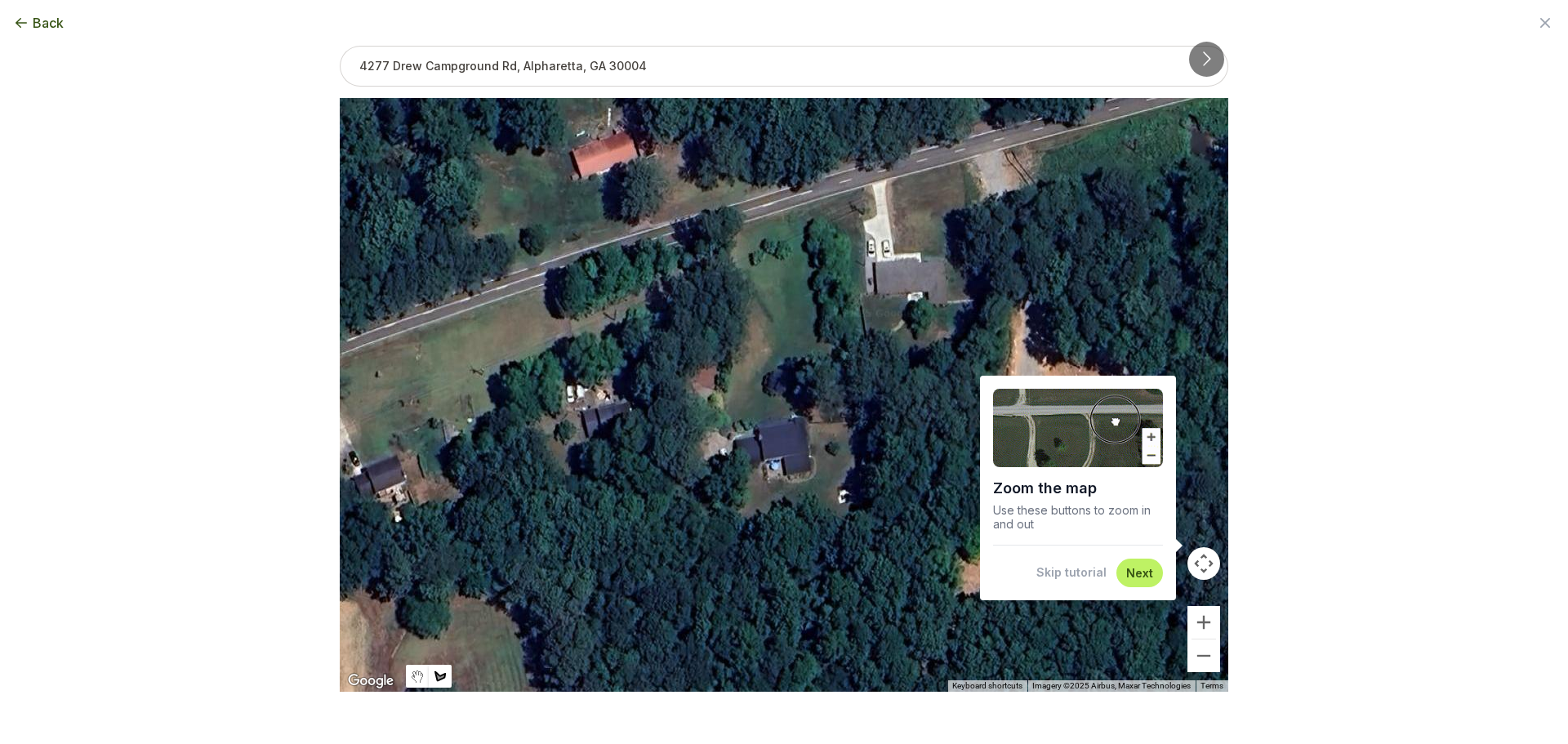
click at [737, 241] on div at bounding box center [784, 395] width 888 height 594
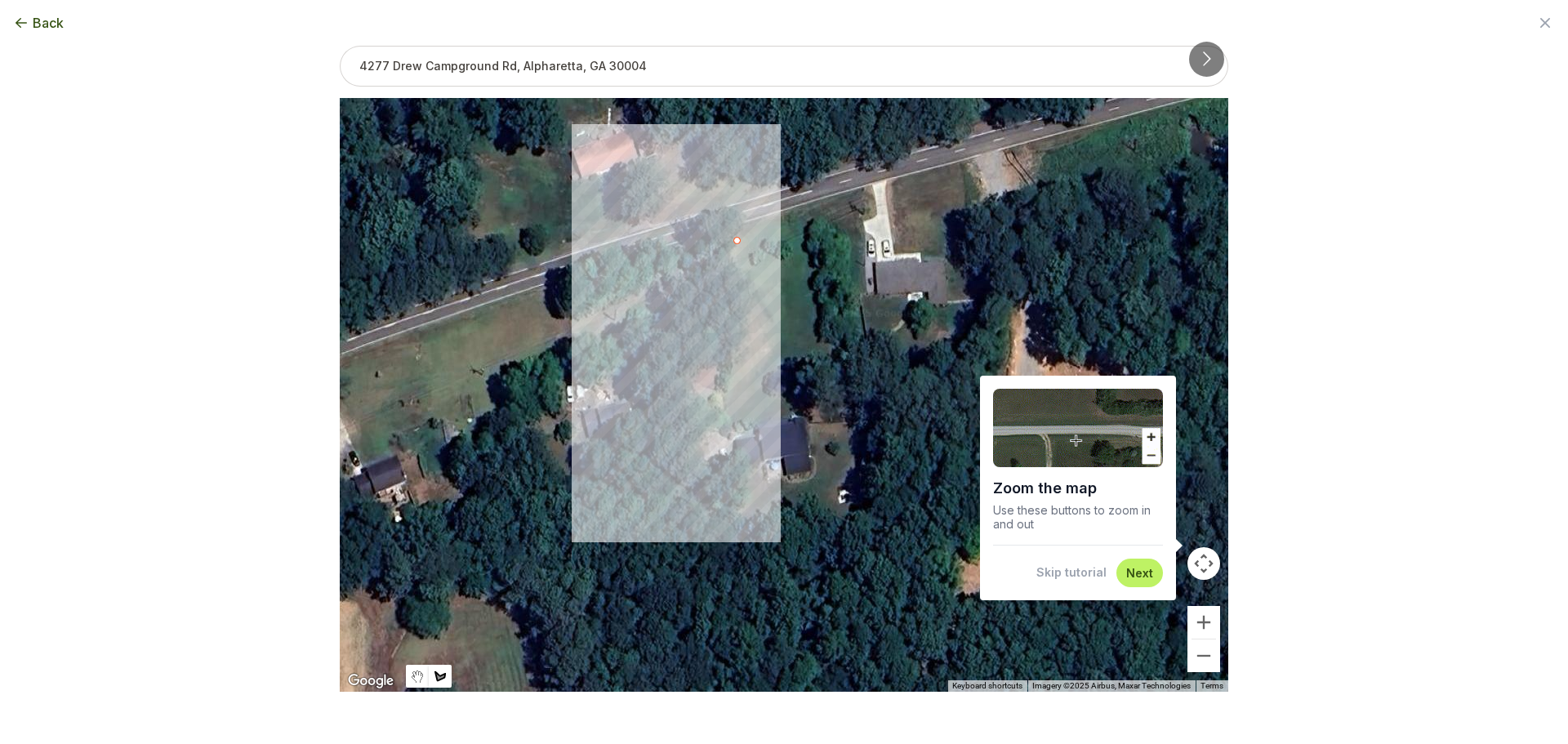
click at [733, 423] on div at bounding box center [784, 395] width 888 height 594
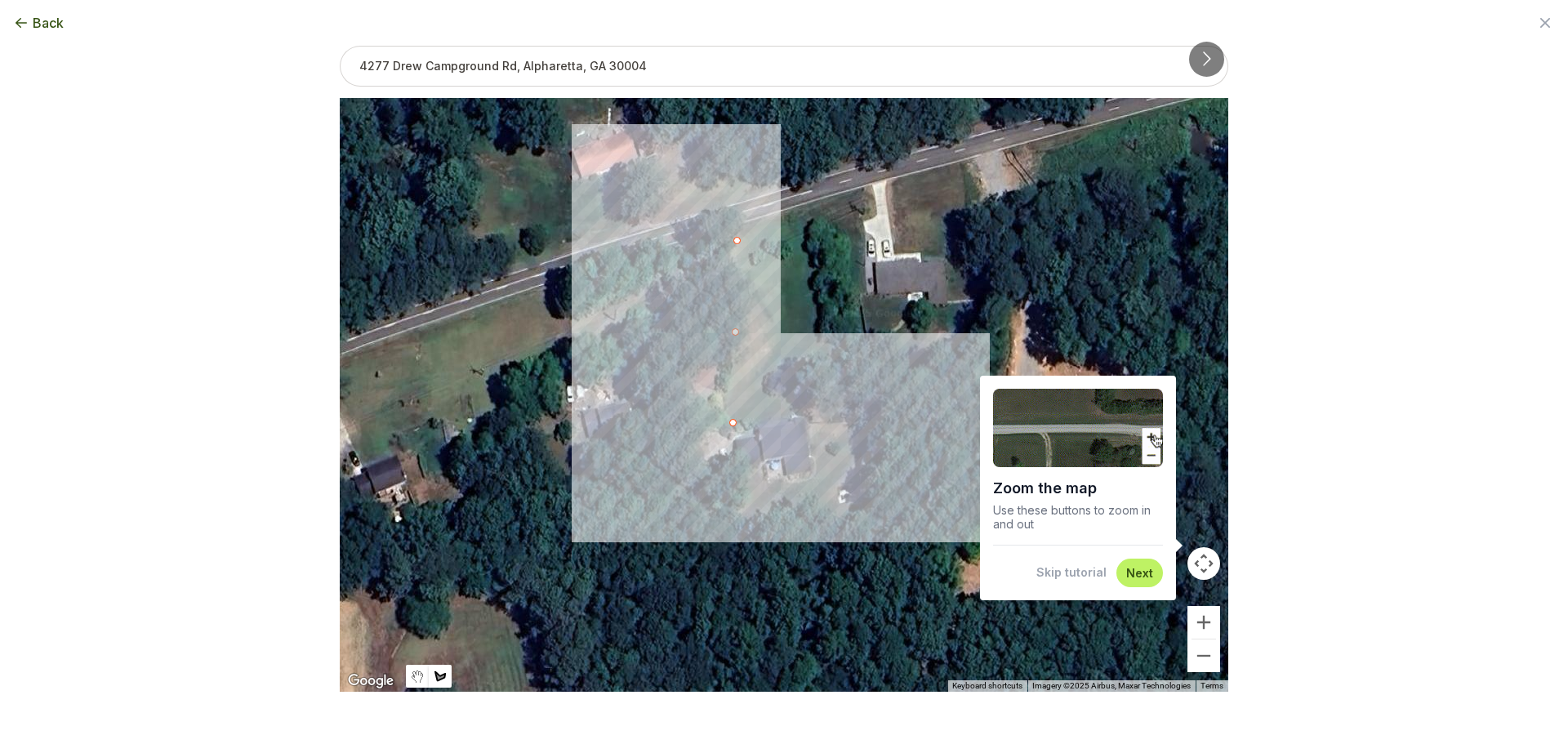
click at [796, 410] on div at bounding box center [784, 395] width 888 height 594
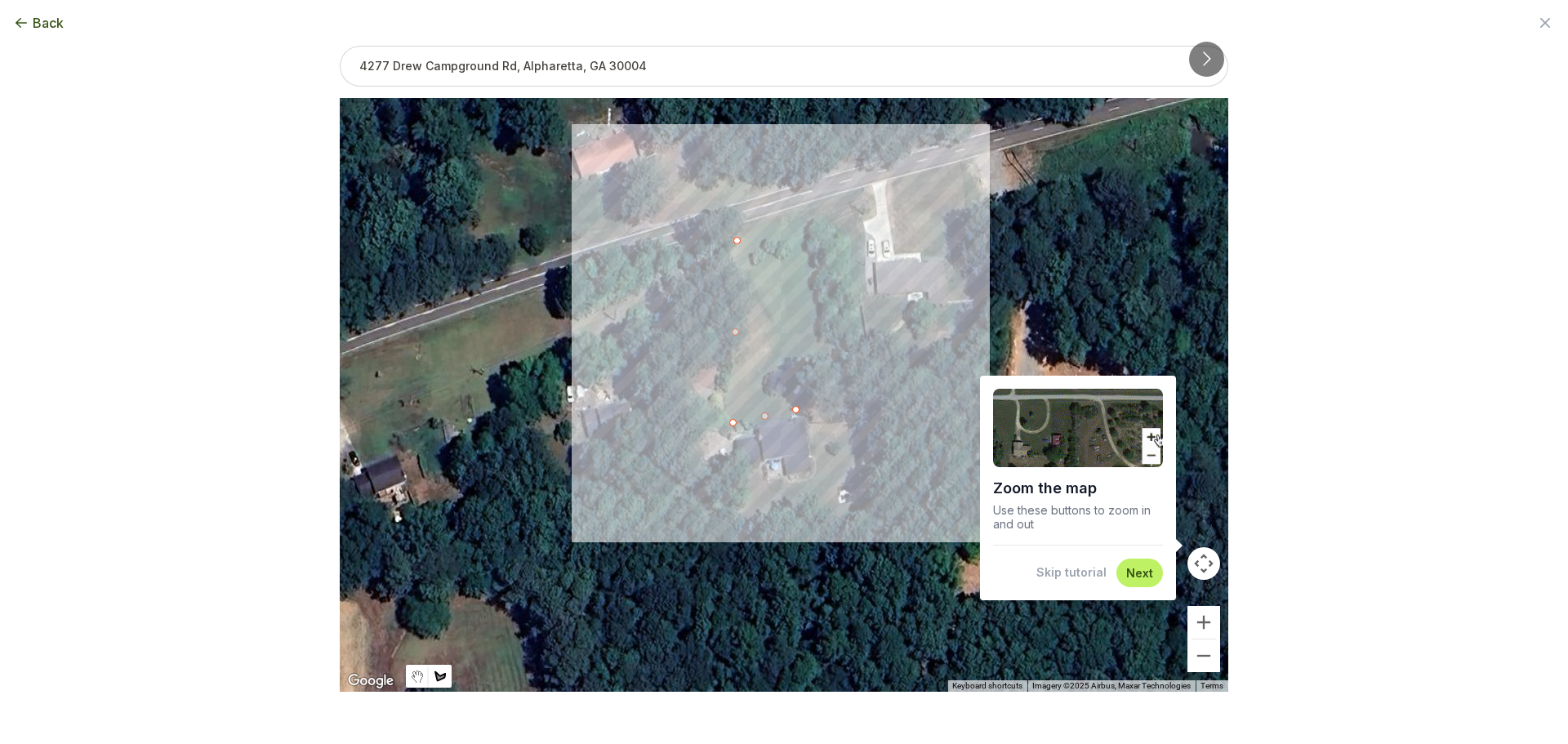
click at [807, 218] on div at bounding box center [784, 395] width 888 height 594
click at [734, 239] on div at bounding box center [784, 395] width 888 height 594
type input "12068"
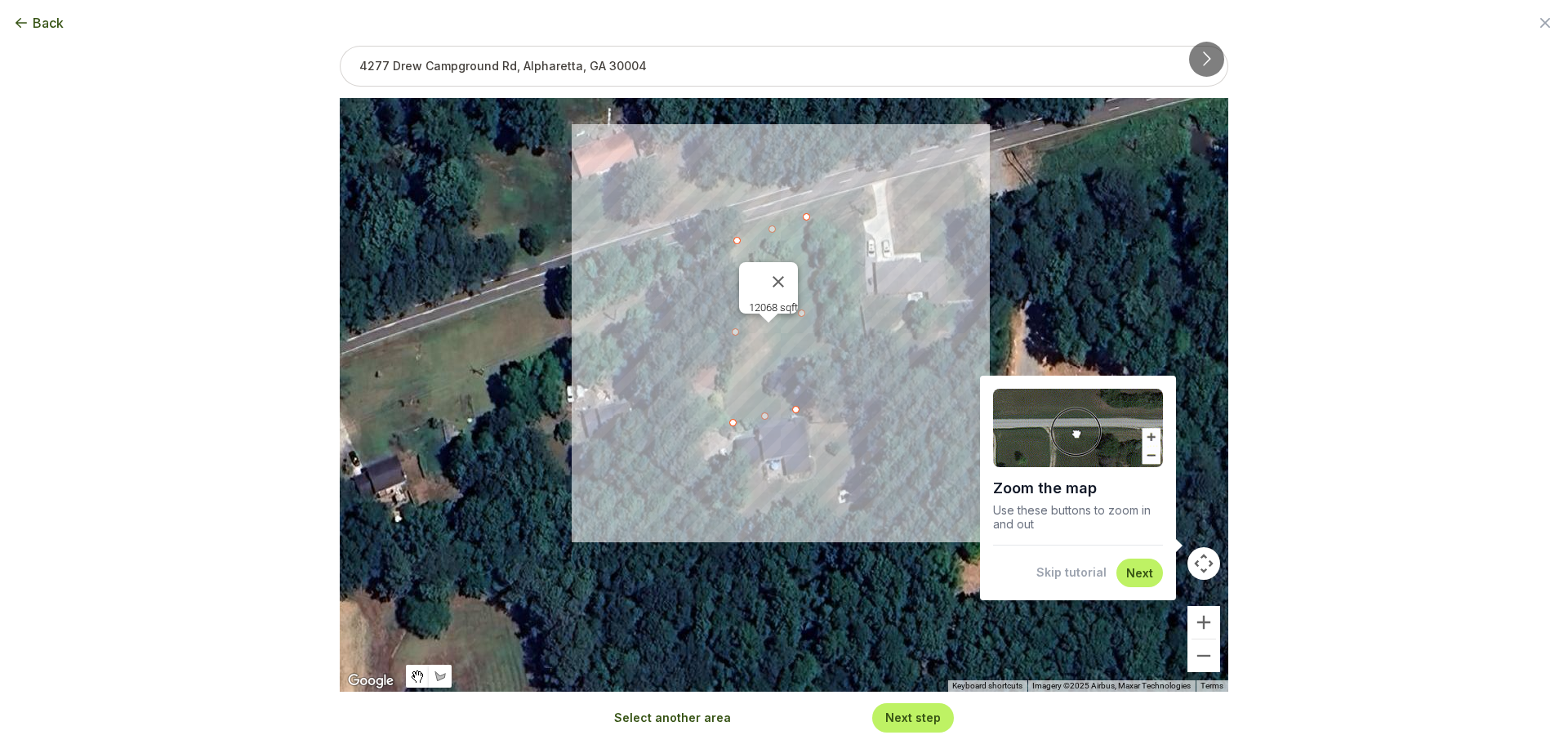
click at [1137, 572] on button "Next" at bounding box center [1140, 572] width 27 height 15
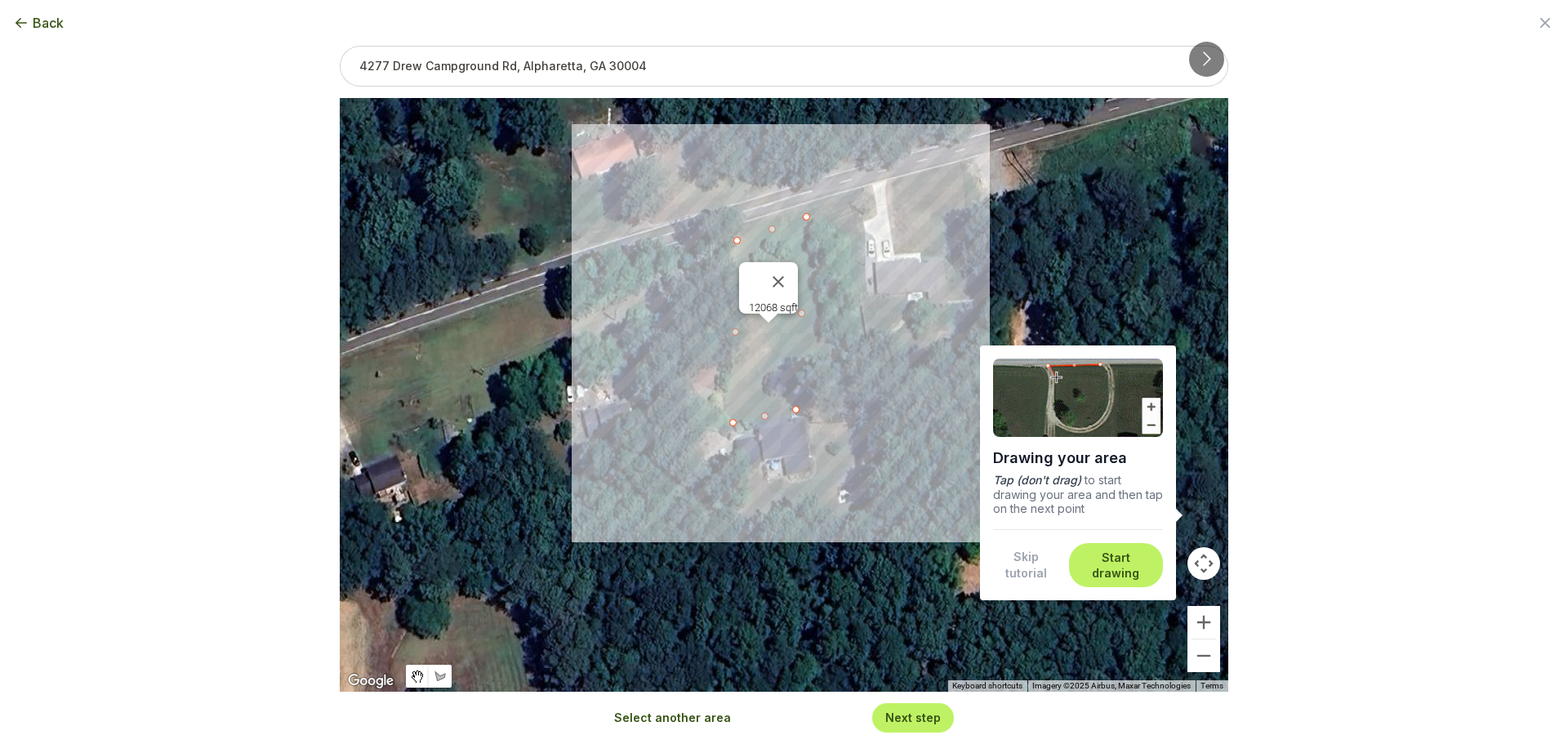
click at [1126, 567] on button "Start drawing" at bounding box center [1116, 566] width 75 height 32
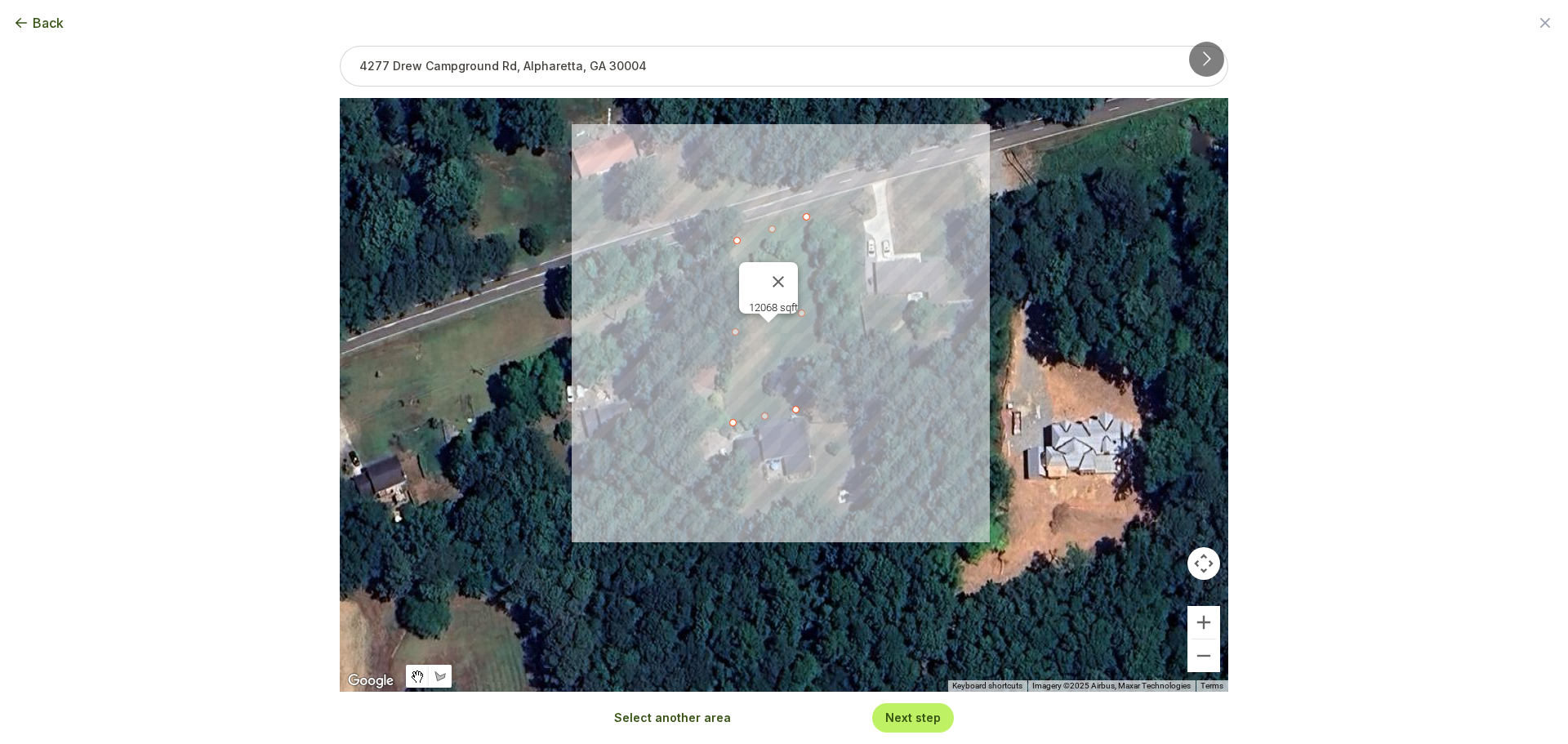
click at [905, 720] on button "Next step" at bounding box center [912, 717] width 56 height 15
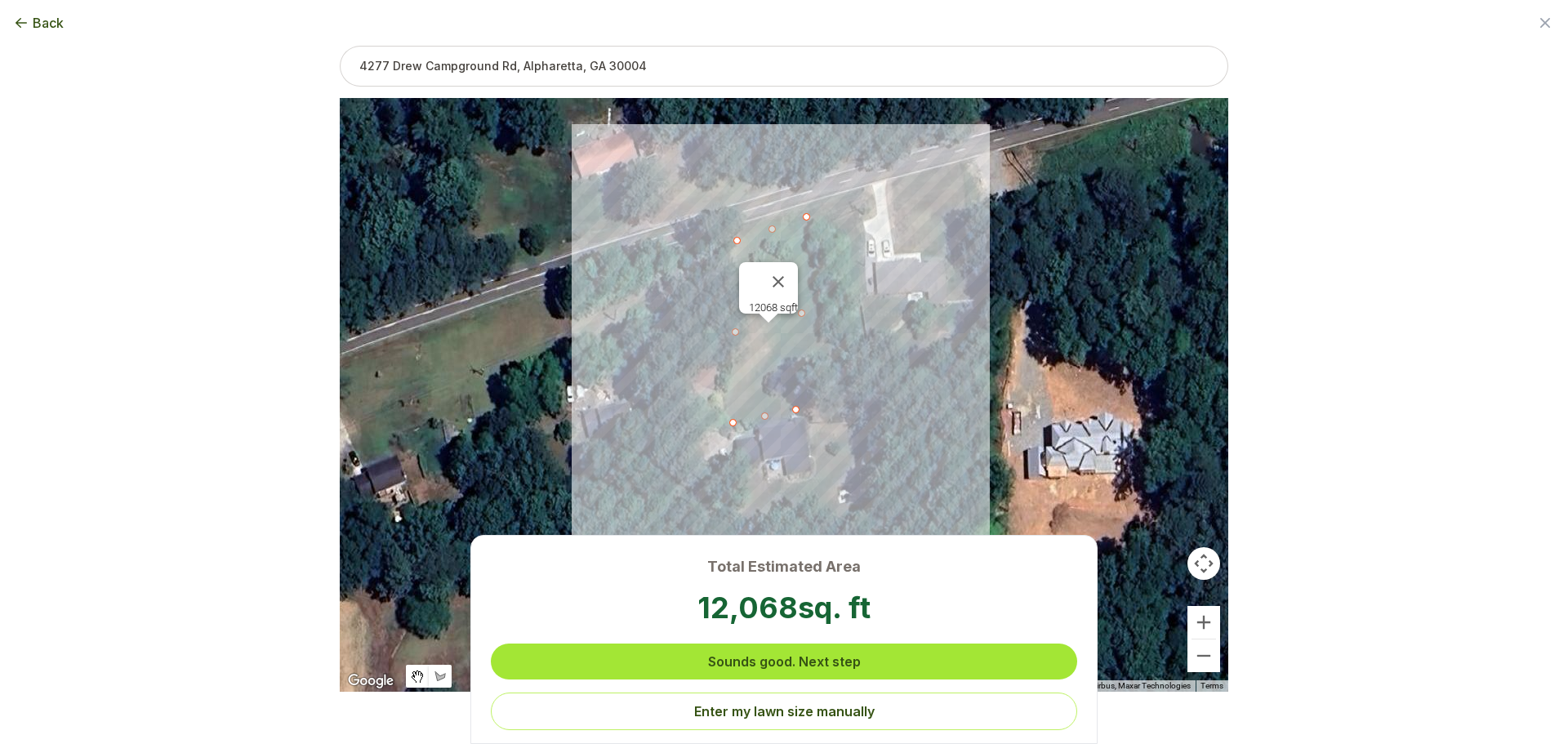
click at [831, 663] on button "Sounds good. Next step" at bounding box center [784, 661] width 586 height 36
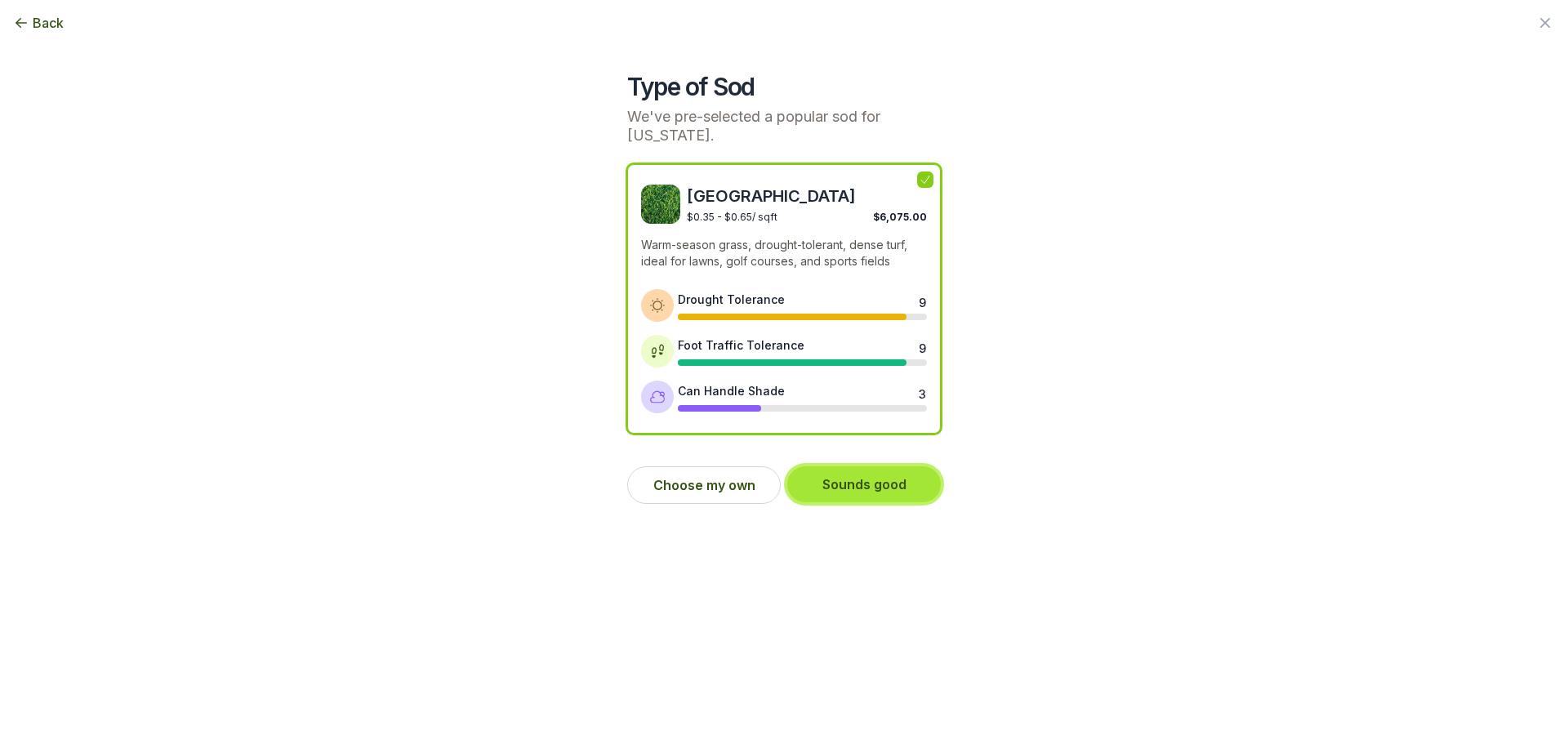
click at [855, 489] on button "Sounds good" at bounding box center [864, 484] width 154 height 36
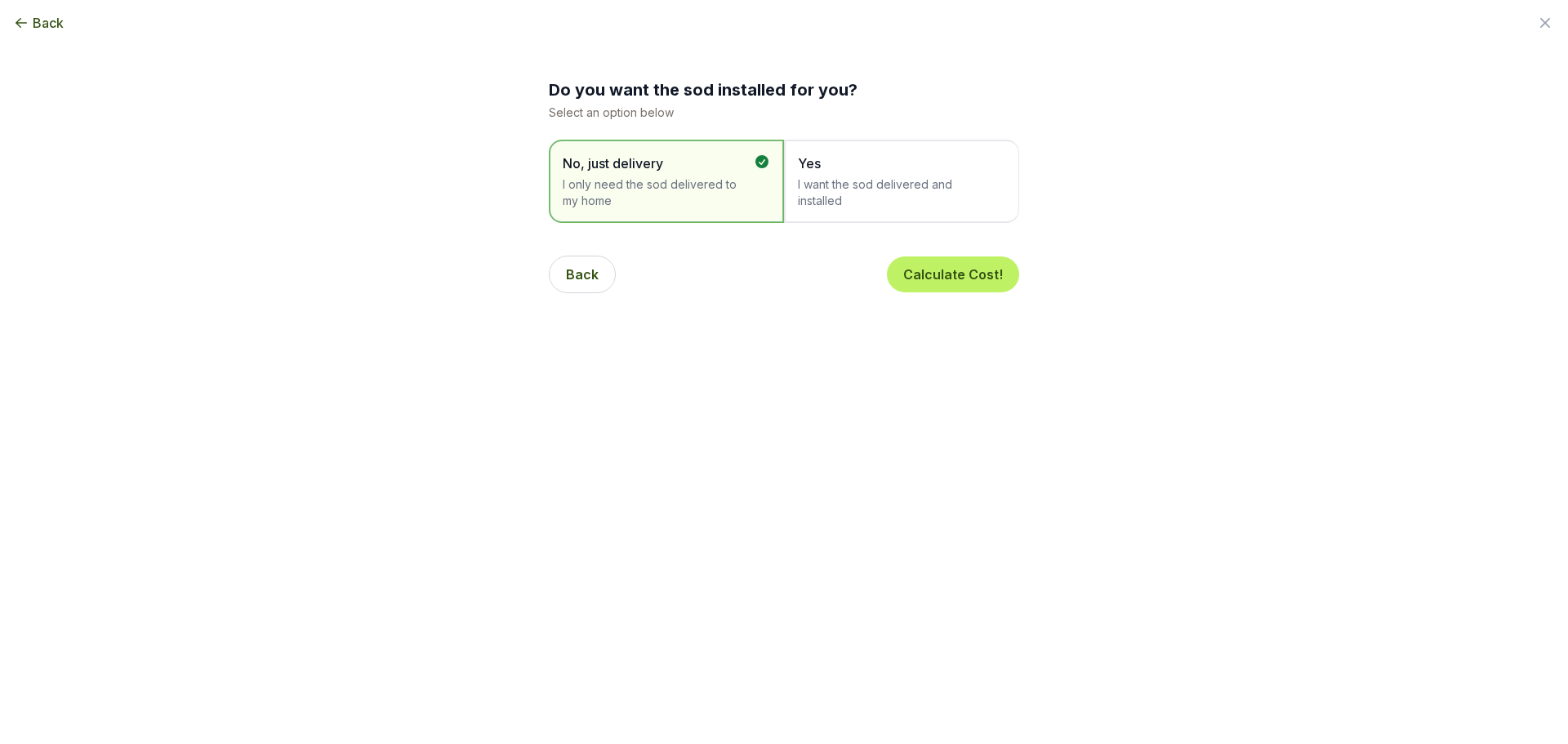
click at [916, 185] on span "I want the sod delivered and installed" at bounding box center [893, 193] width 191 height 33
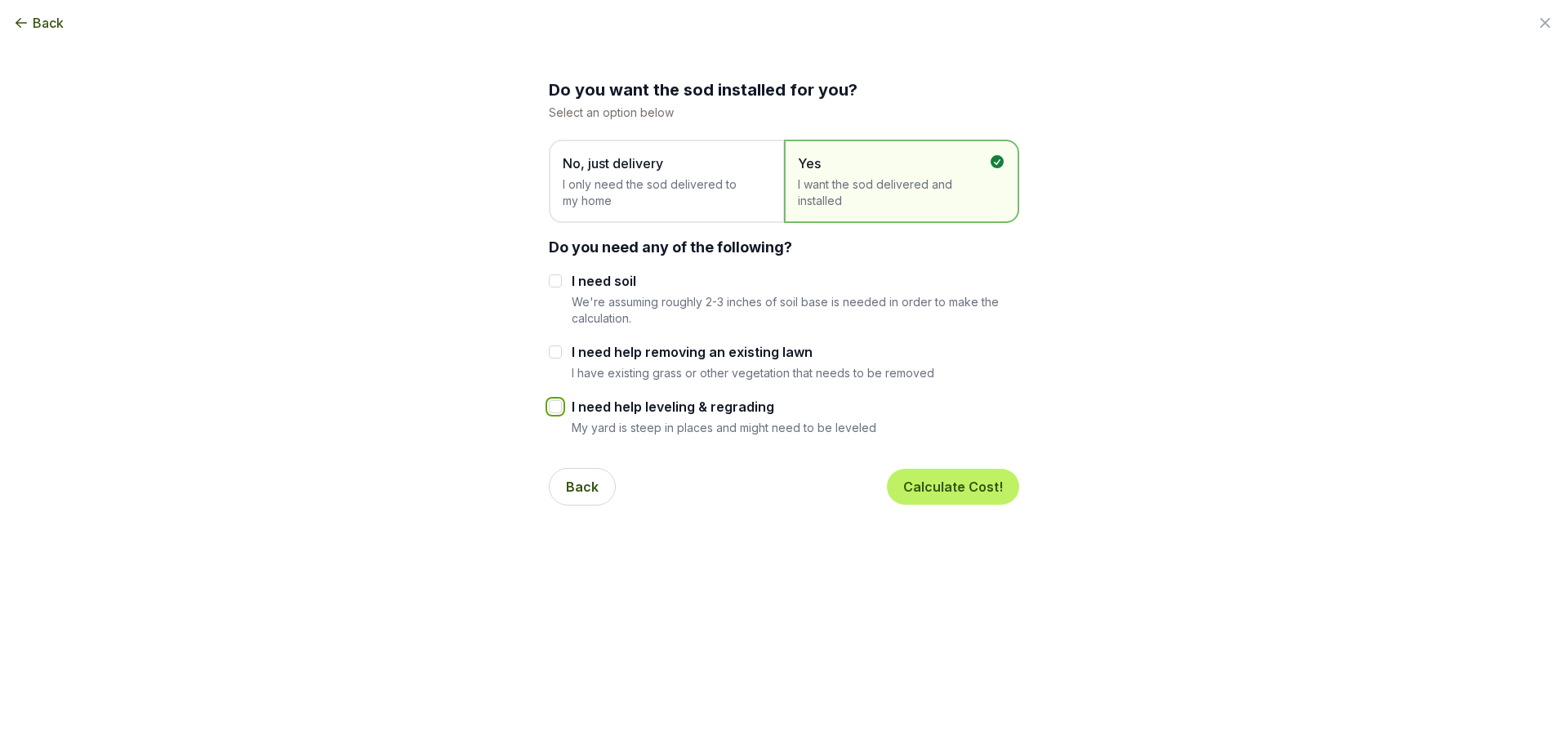
click at [558, 409] on input "I need help leveling & regrading" at bounding box center [555, 406] width 13 height 13
checkbox input "true"
click at [559, 356] on input "I need help removing an existing lawn" at bounding box center [555, 352] width 13 height 13
checkbox input "true"
click at [931, 488] on button "Calculate Cost!" at bounding box center [952, 487] width 132 height 36
